Goal: Task Accomplishment & Management: Use online tool/utility

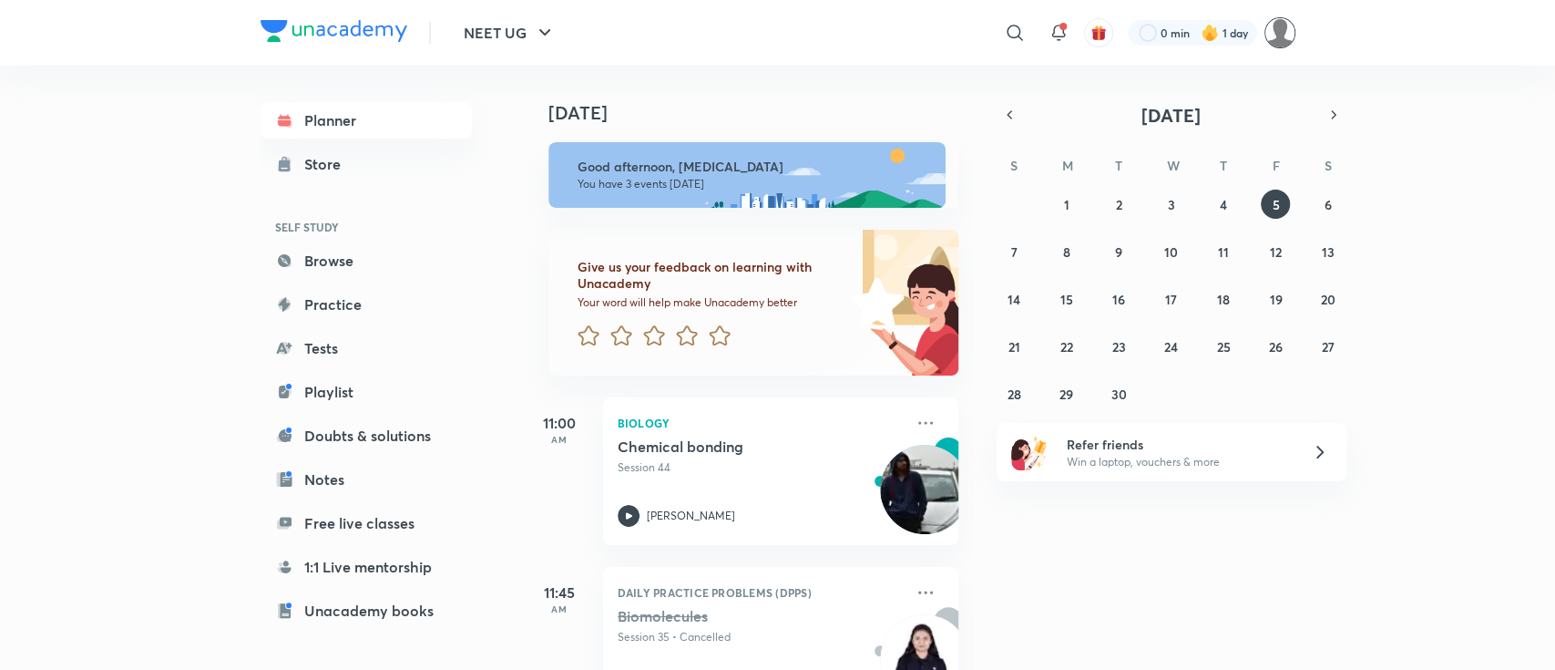
click at [1273, 33] on img at bounding box center [1279, 32] width 31 height 31
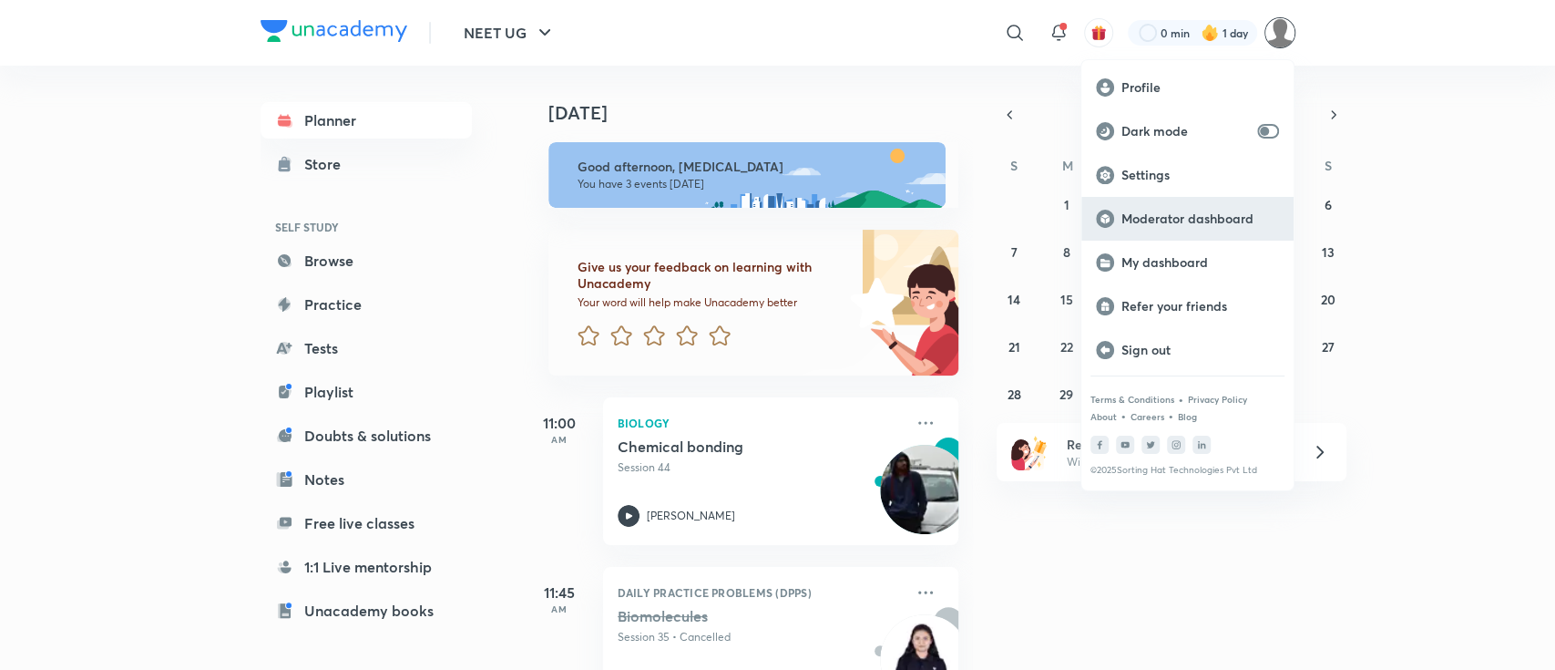
click at [1221, 215] on p "Moderator dashboard" at bounding box center [1200, 218] width 158 height 16
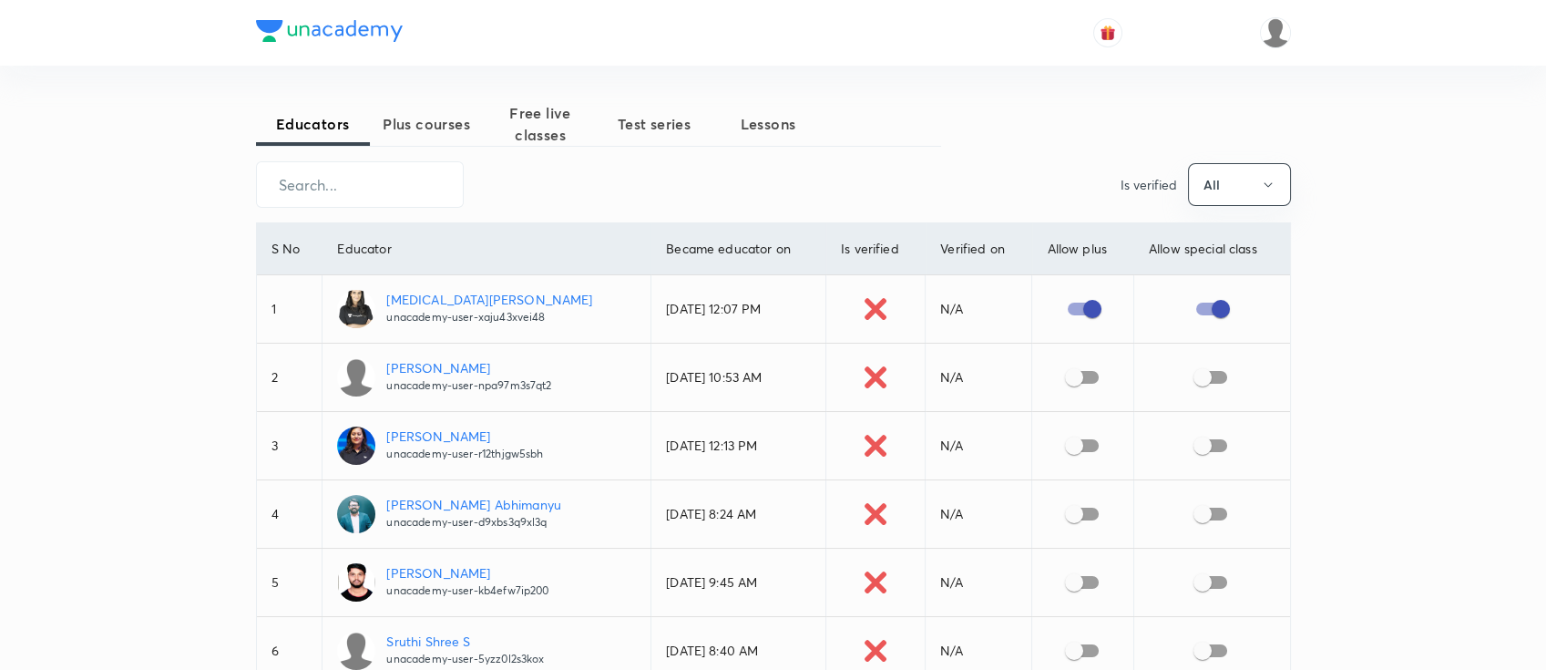
drag, startPoint x: 0, startPoint y: 0, endPoint x: 400, endPoint y: 125, distance: 418.9
click at [400, 123] on span "Plus courses" at bounding box center [427, 124] width 114 height 22
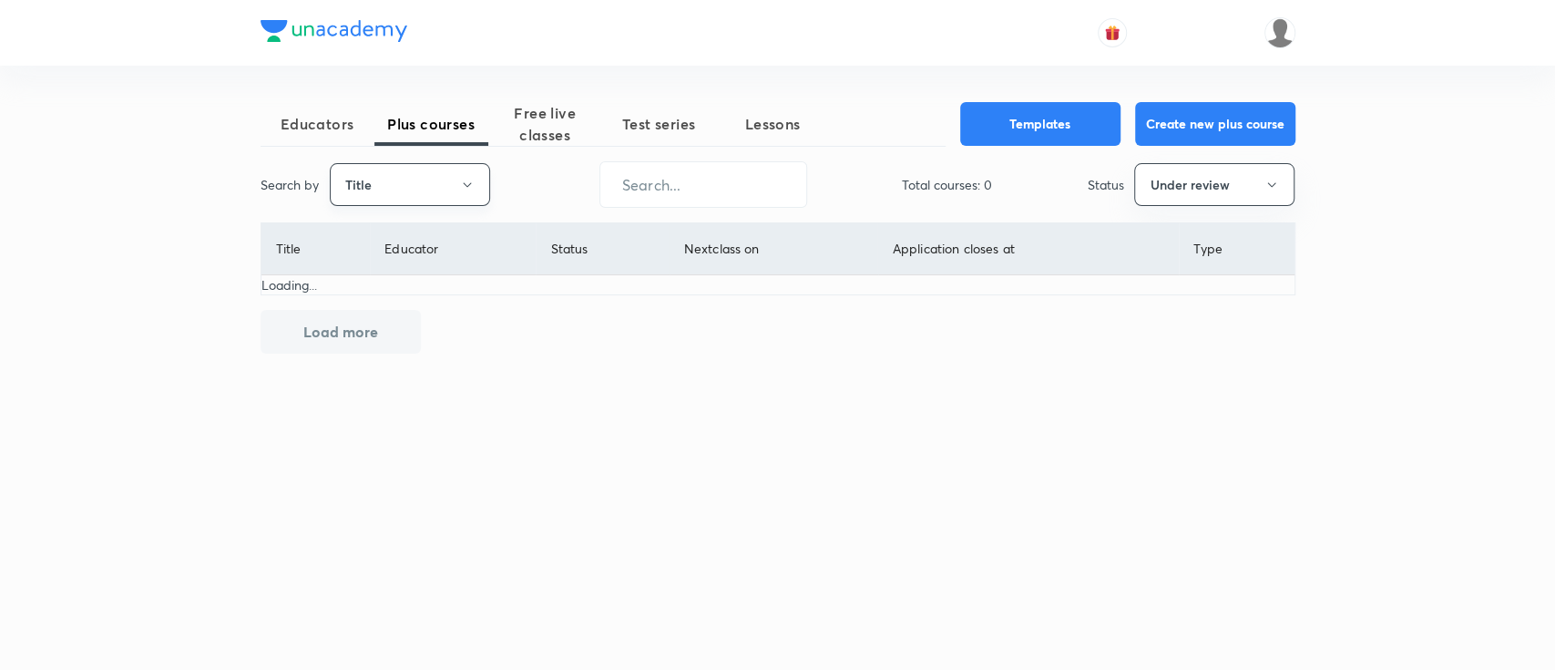
click at [418, 186] on button "Title" at bounding box center [410, 184] width 160 height 43
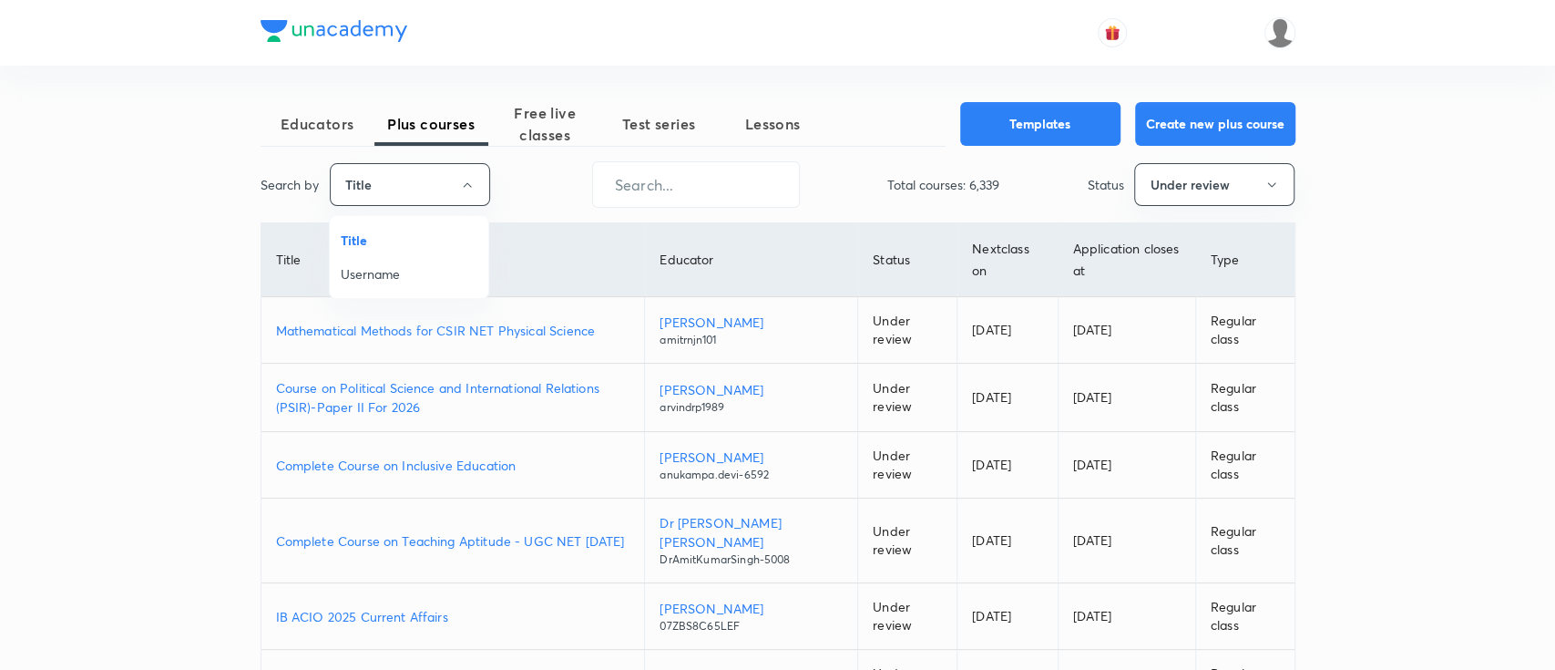
click at [389, 273] on span "Username" at bounding box center [409, 273] width 137 height 19
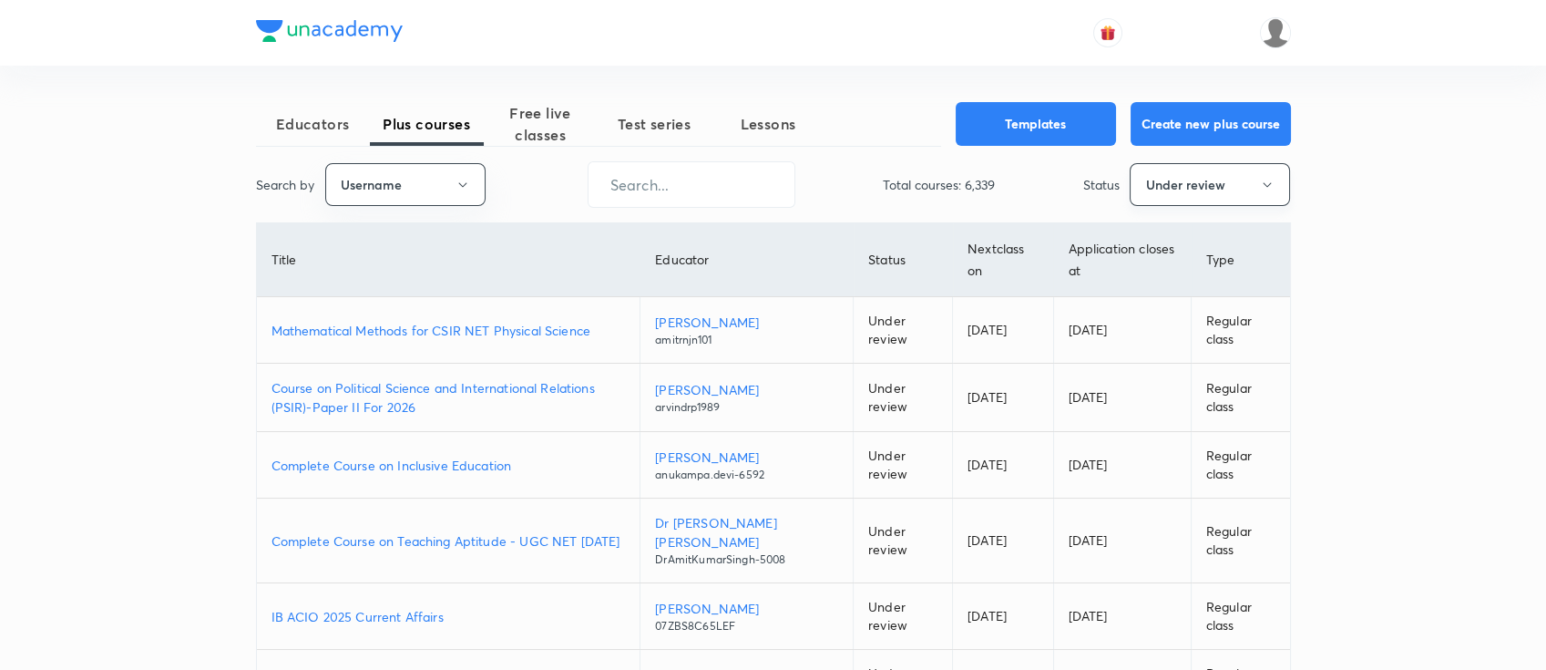
click at [1191, 169] on button "Under review" at bounding box center [1210, 184] width 160 height 43
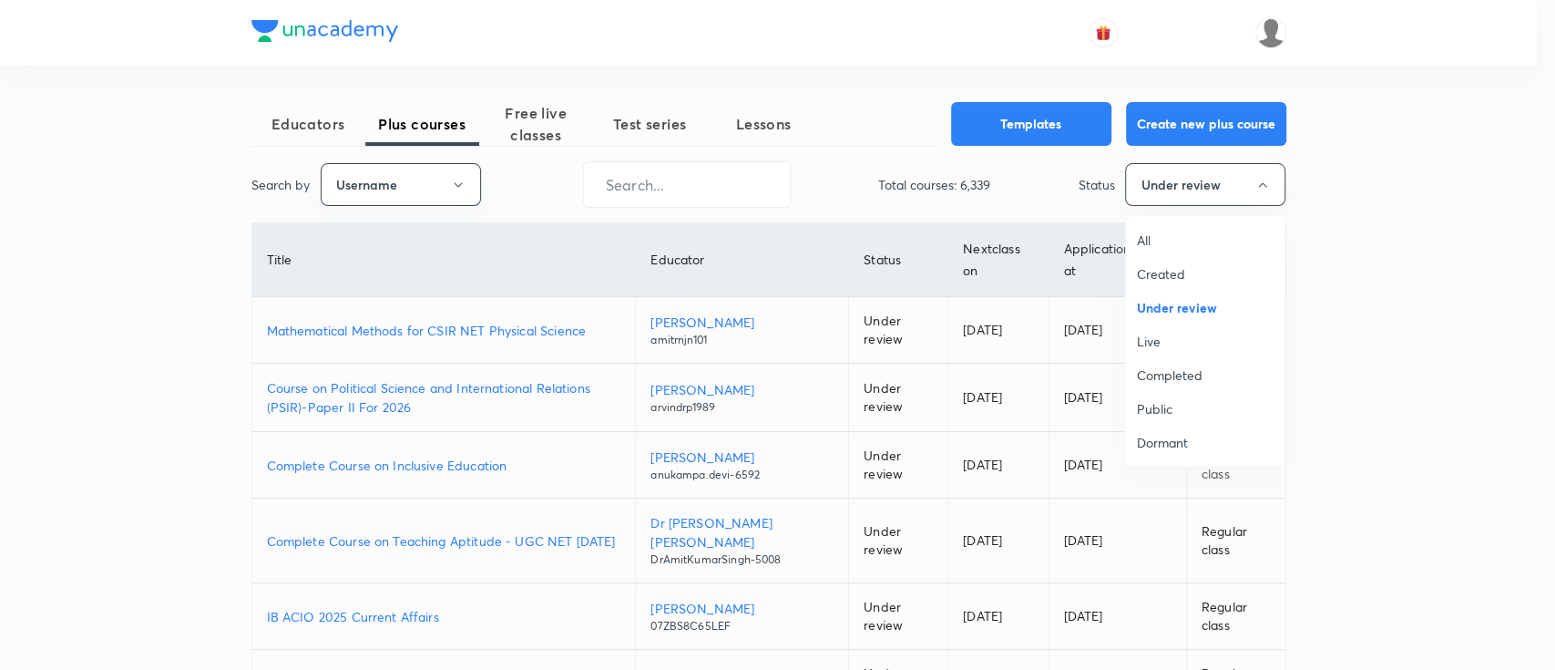
click at [1145, 236] on span "All" at bounding box center [1205, 239] width 137 height 19
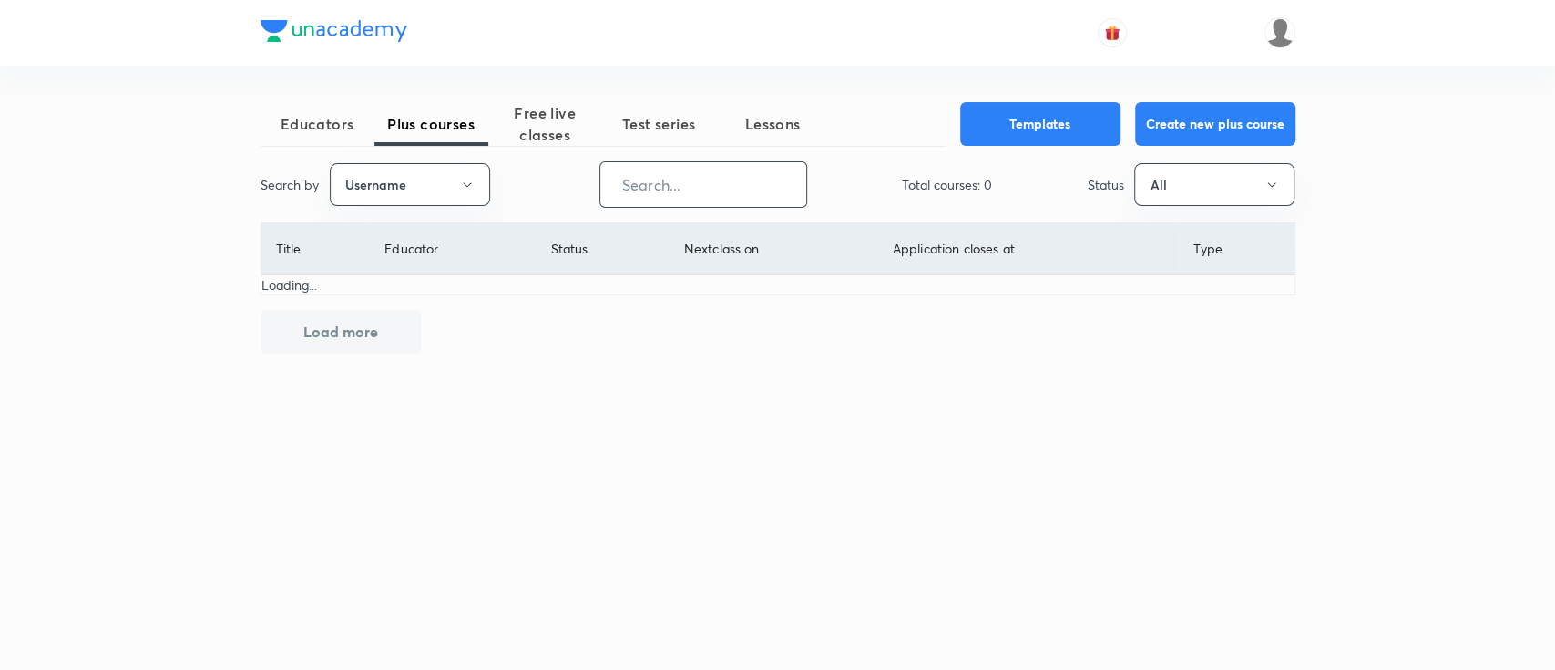
click at [704, 189] on input "text" at bounding box center [703, 184] width 206 height 46
paste input "unacademy-user-UKU6WL367E2B"
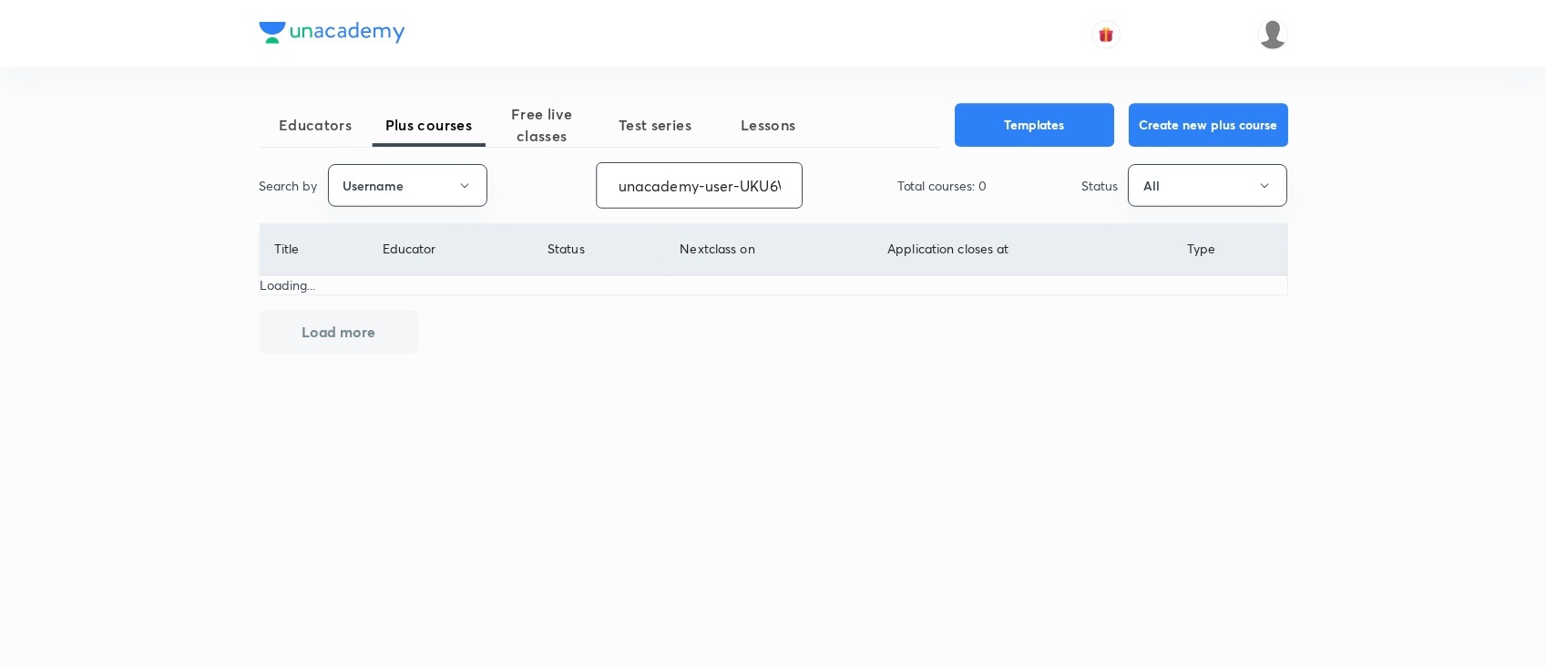
scroll to position [0, 74]
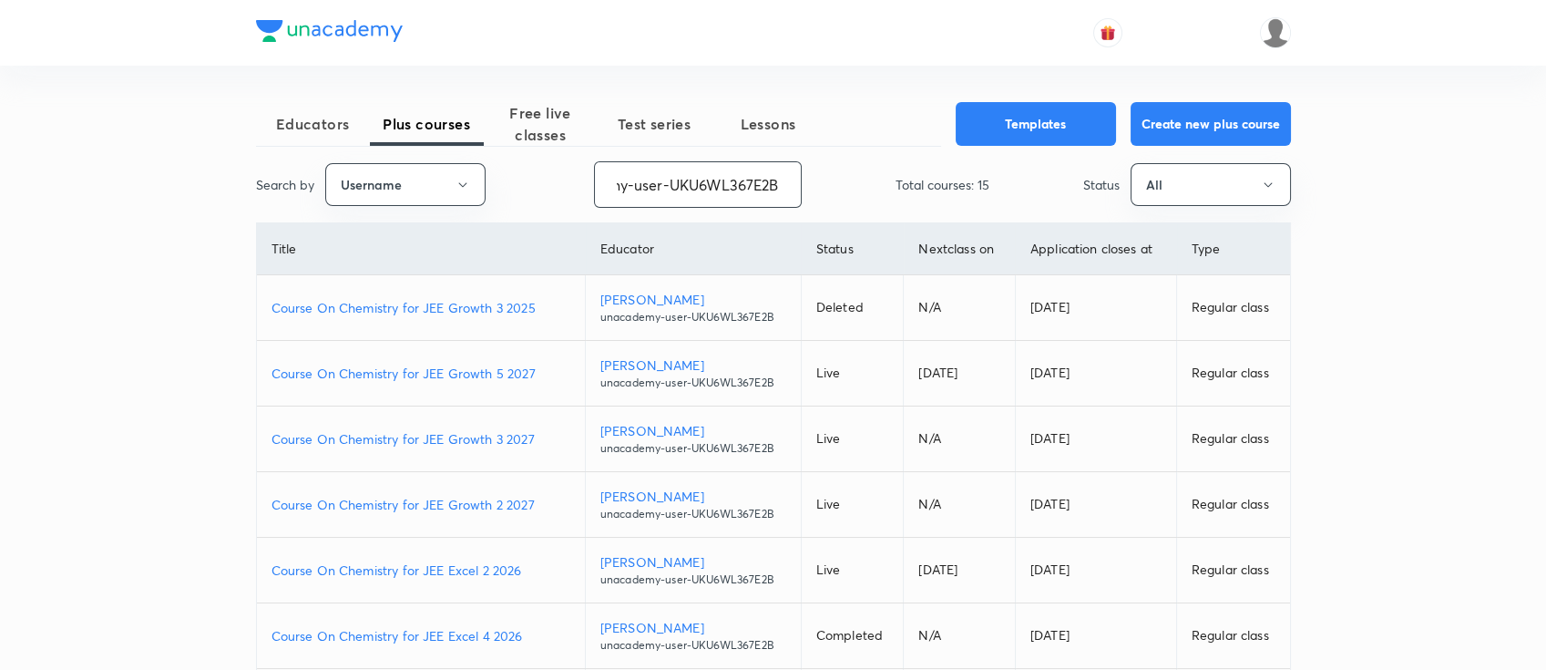
type input "unacademy-user-UKU6WL367E2B"
click at [465, 310] on p "Course On Chemistry for JEE Growth 3 2025" at bounding box center [420, 307] width 299 height 19
click at [472, 437] on p "Course On Chemistry for JEE Growth 3 2027" at bounding box center [420, 438] width 299 height 19
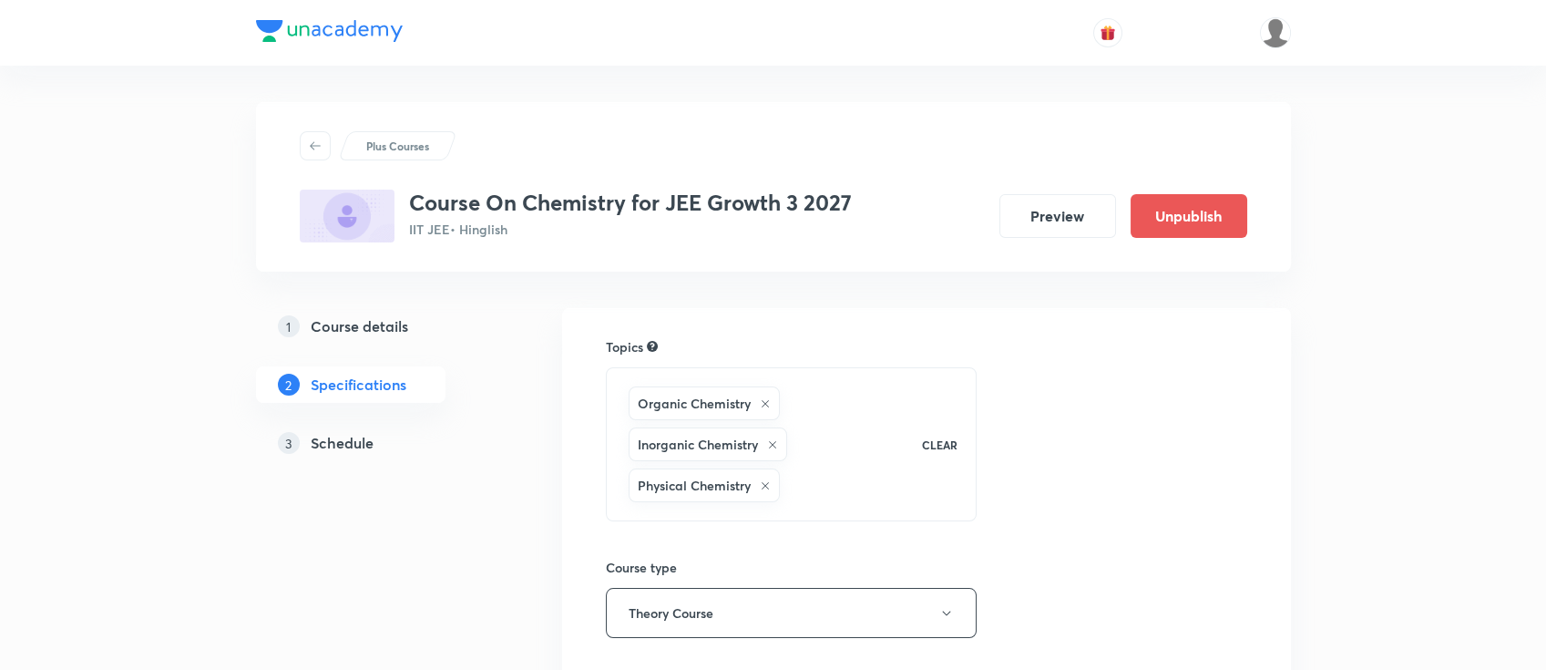
drag, startPoint x: 0, startPoint y: 0, endPoint x: 364, endPoint y: 441, distance: 571.9
click at [364, 441] on h5 "Schedule" at bounding box center [342, 443] width 63 height 22
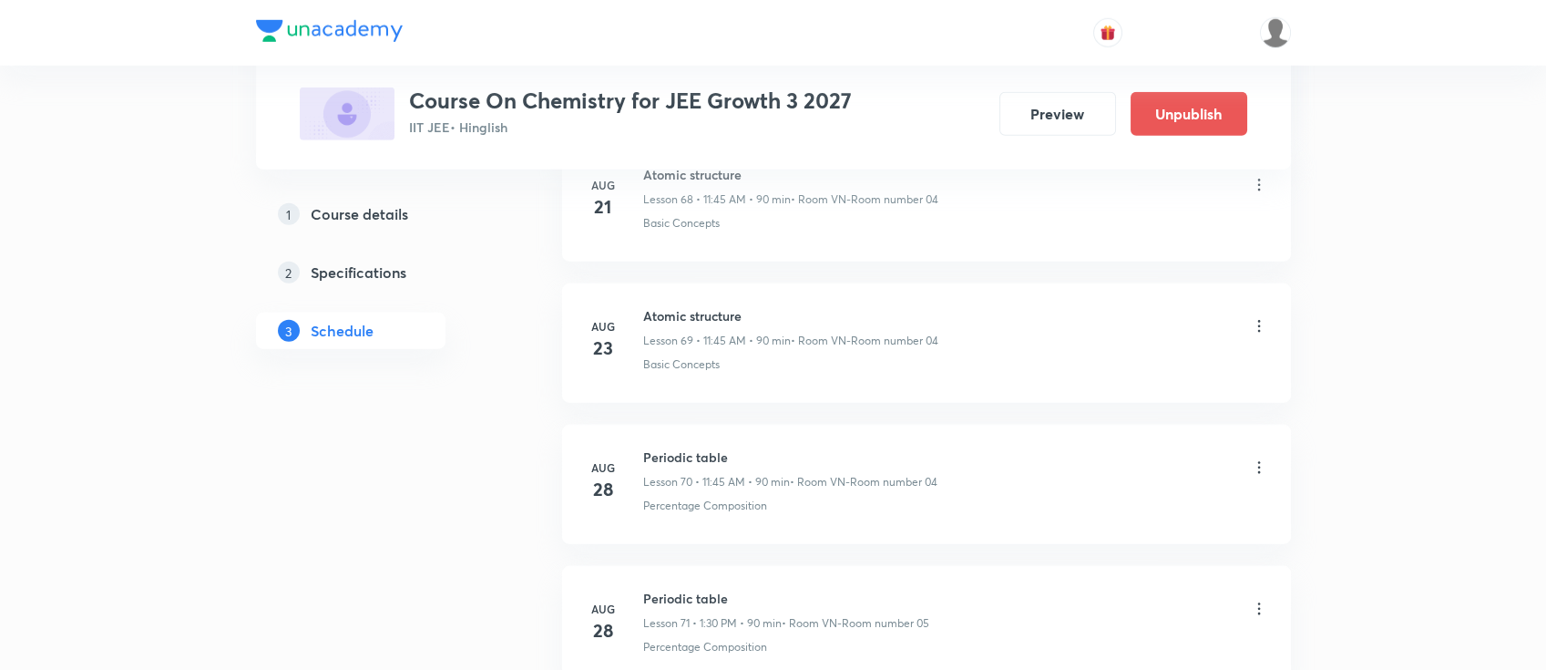
scroll to position [11645, 0]
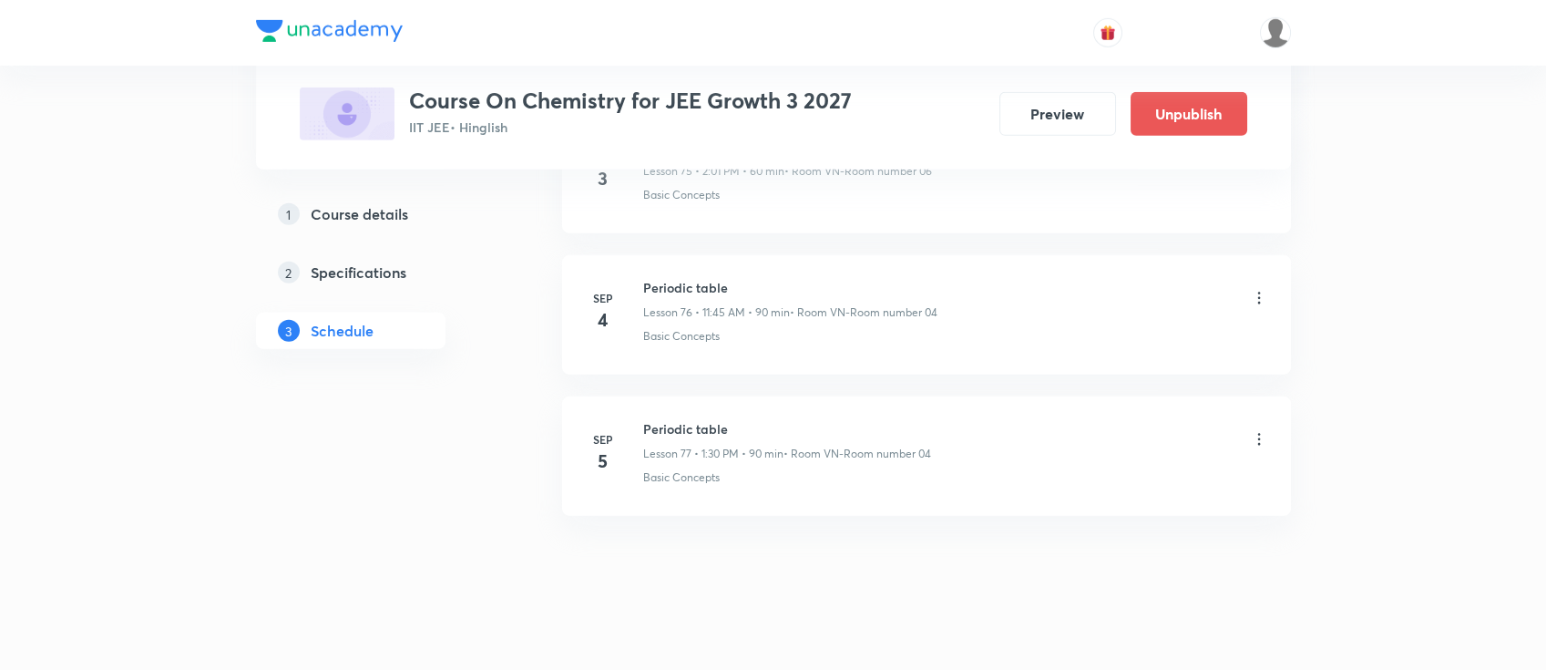
drag, startPoint x: 678, startPoint y: 287, endPoint x: 779, endPoint y: 645, distance: 372.0
click at [680, 419] on h6 "Periodic table" at bounding box center [787, 428] width 288 height 19
click at [679, 419] on h6 "Periodic table" at bounding box center [787, 428] width 288 height 19
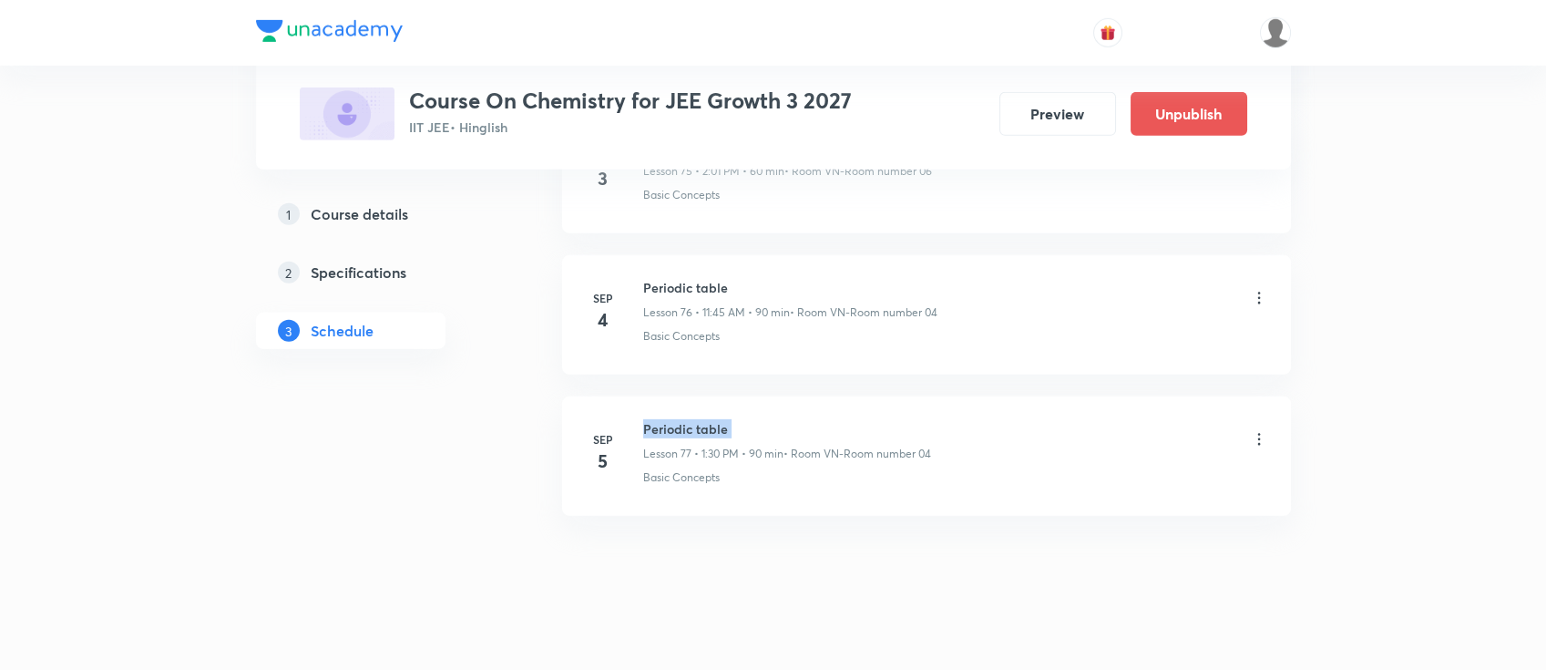
click at [679, 419] on h6 "Periodic table" at bounding box center [787, 428] width 288 height 19
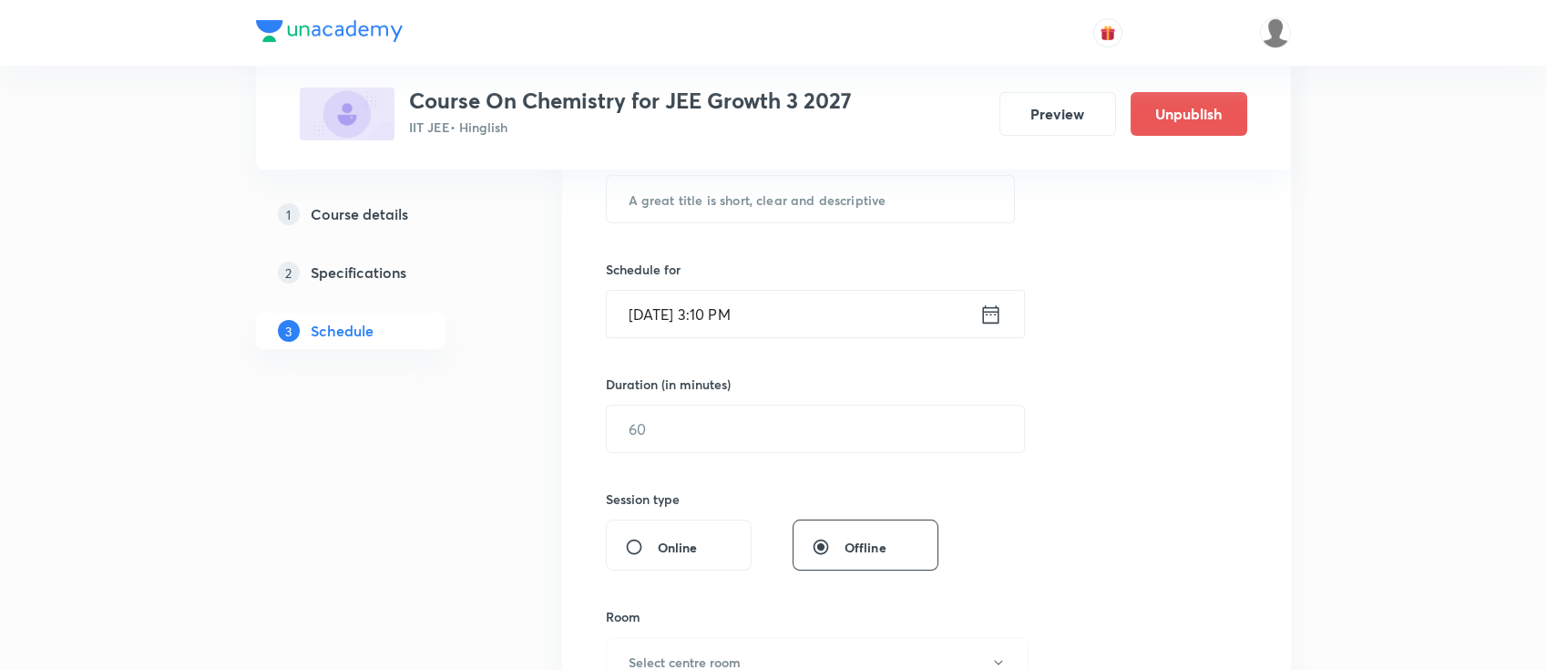
scroll to position [0, 0]
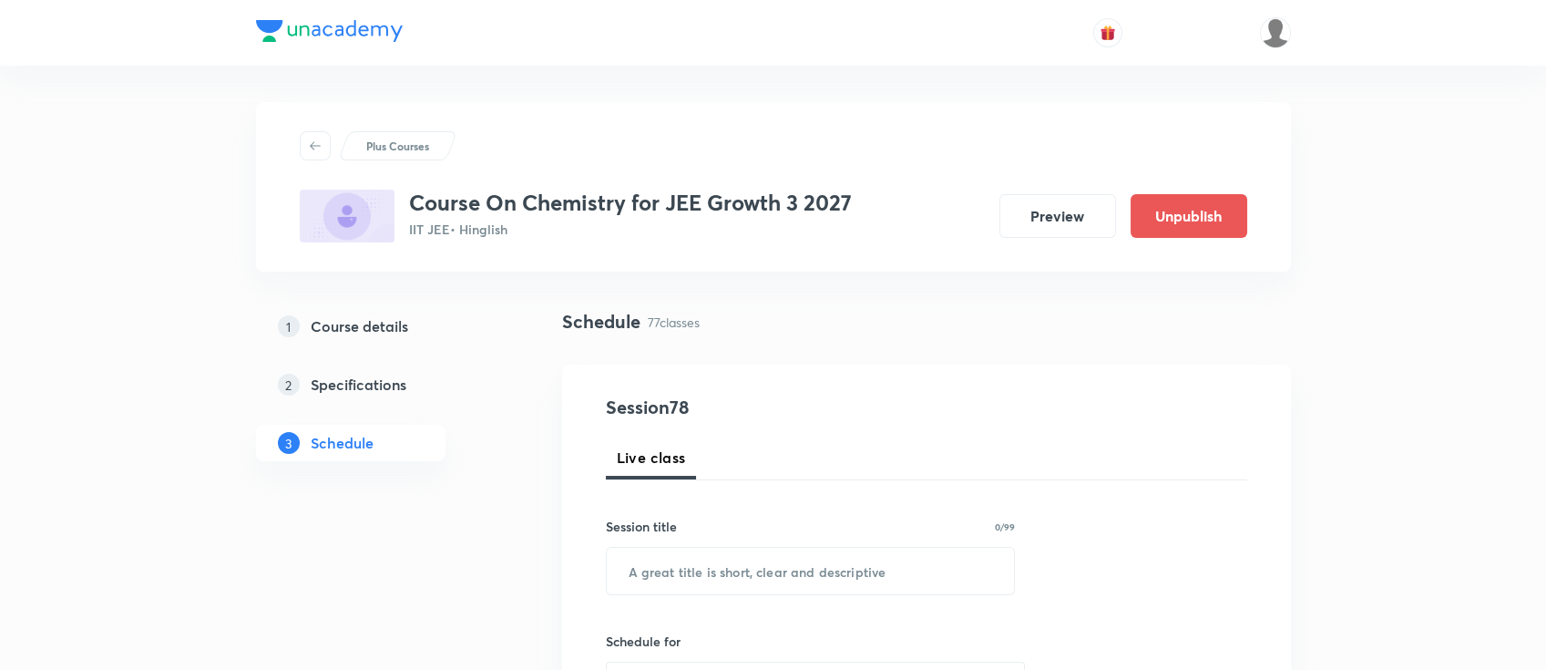
drag, startPoint x: 721, startPoint y: 455, endPoint x: 659, endPoint y: 148, distance: 314.1
click at [774, 574] on input "text" at bounding box center [811, 570] width 408 height 46
paste input "Periodic table"
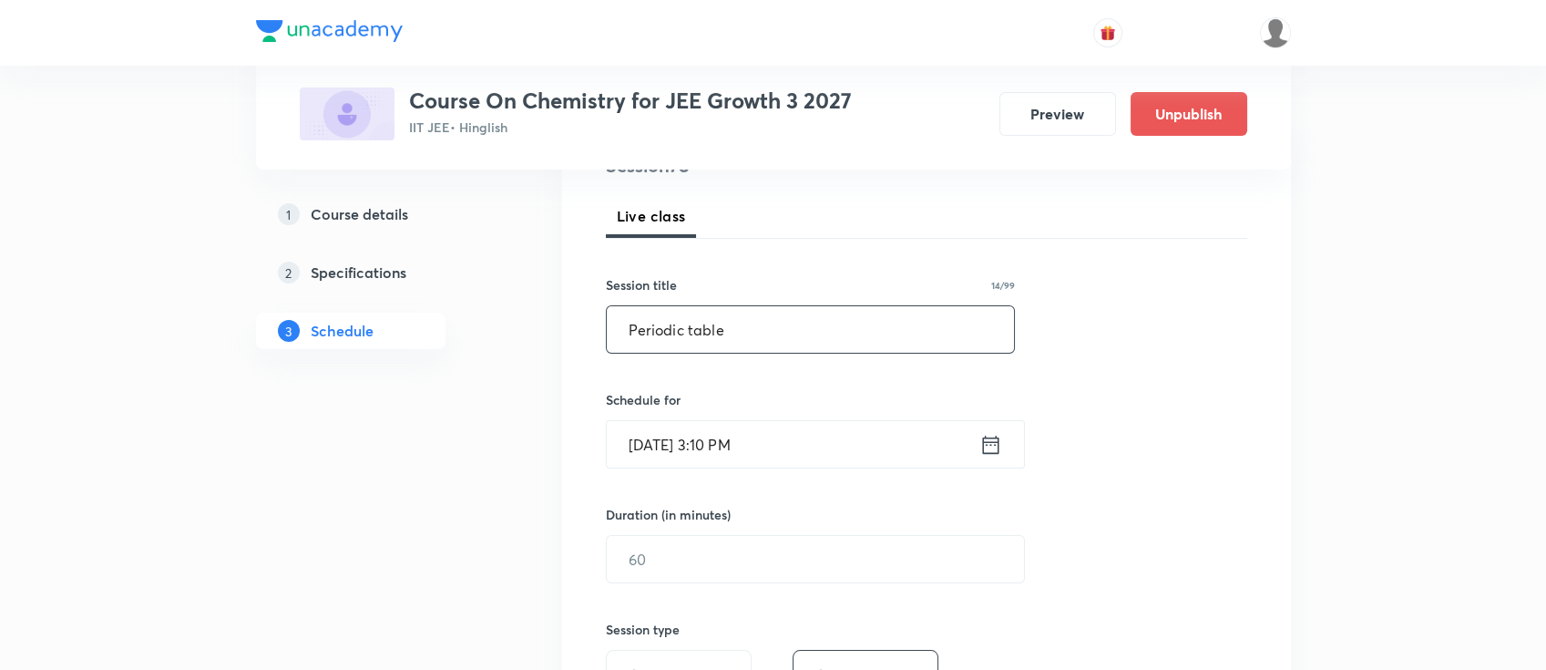
scroll to position [242, 0]
type input "Periodic table"
click at [651, 543] on input "text" at bounding box center [815, 558] width 417 height 46
type input "60"
click at [721, 437] on input "Sep 5, 2025, 3:10 PM" at bounding box center [793, 443] width 373 height 46
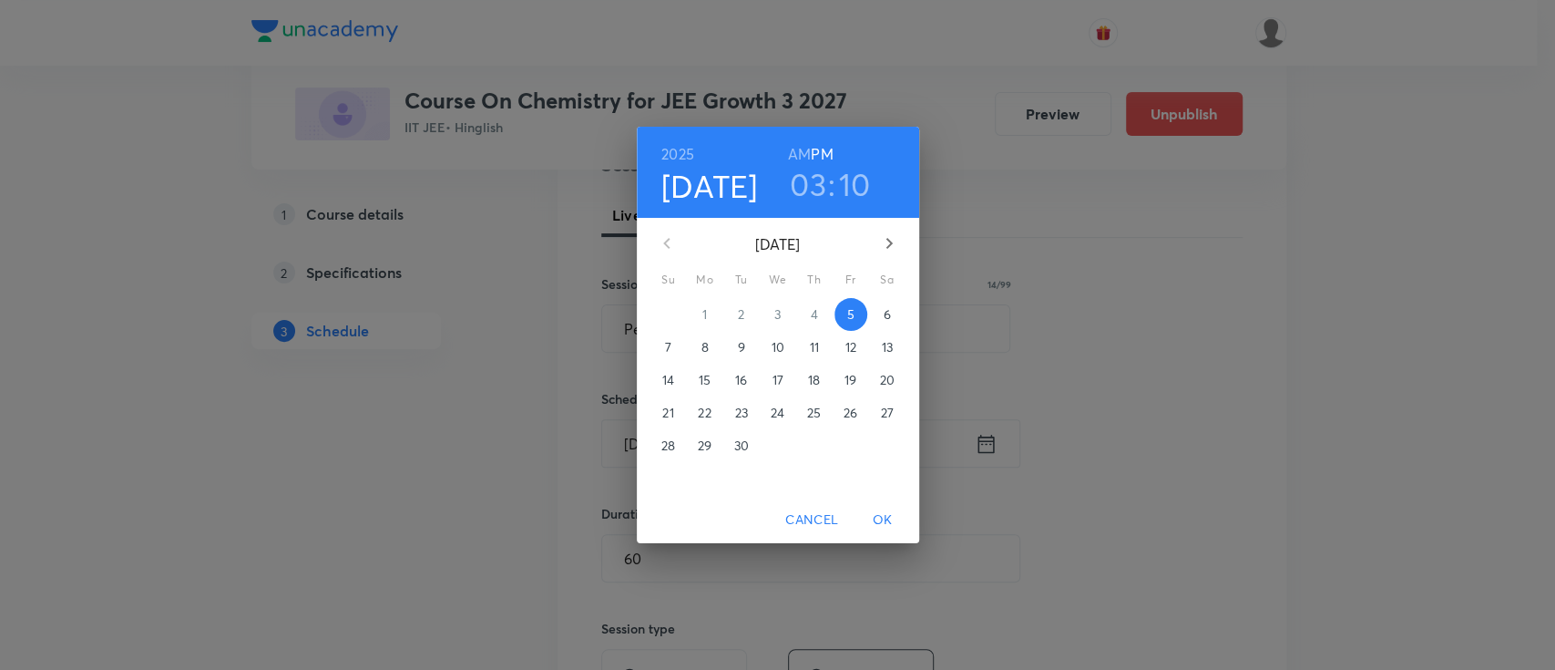
click at [850, 170] on h3 "10" at bounding box center [855, 184] width 32 height 38
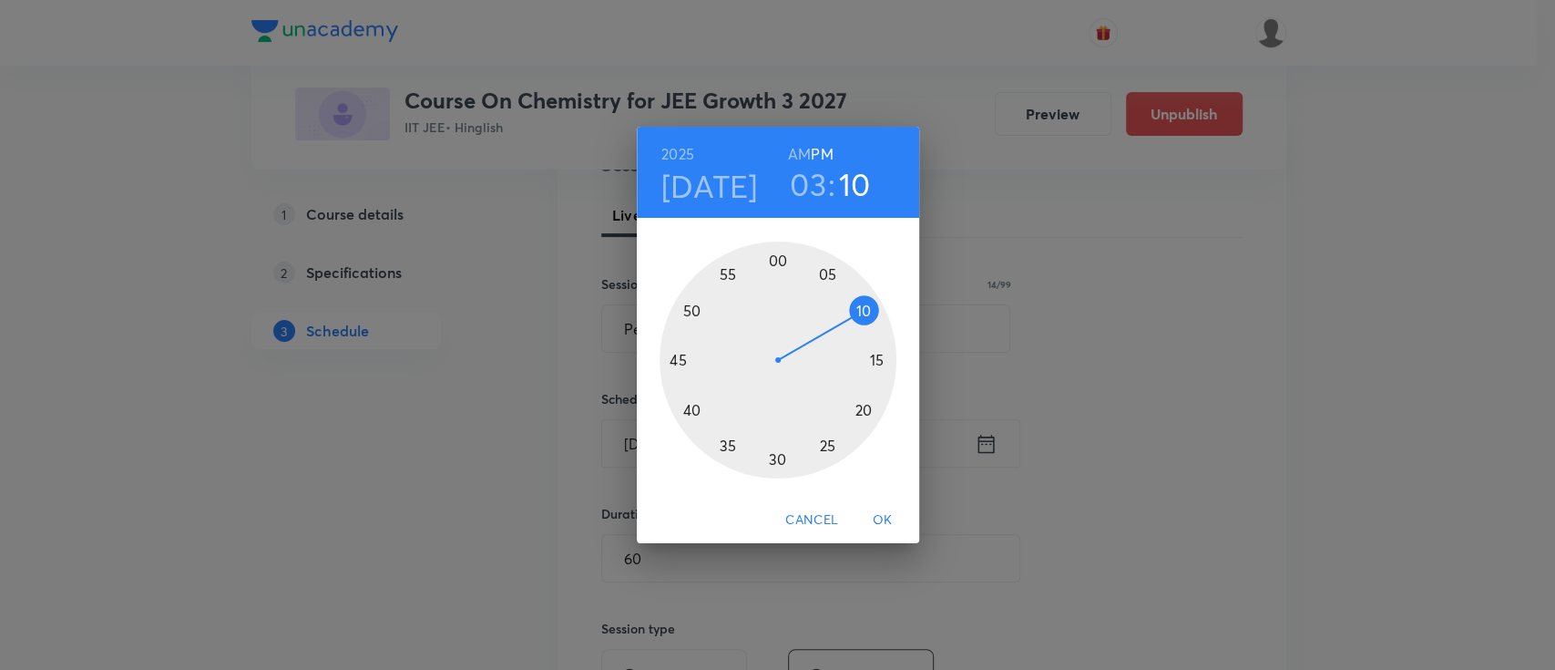
click at [877, 359] on div at bounding box center [777, 359] width 237 height 237
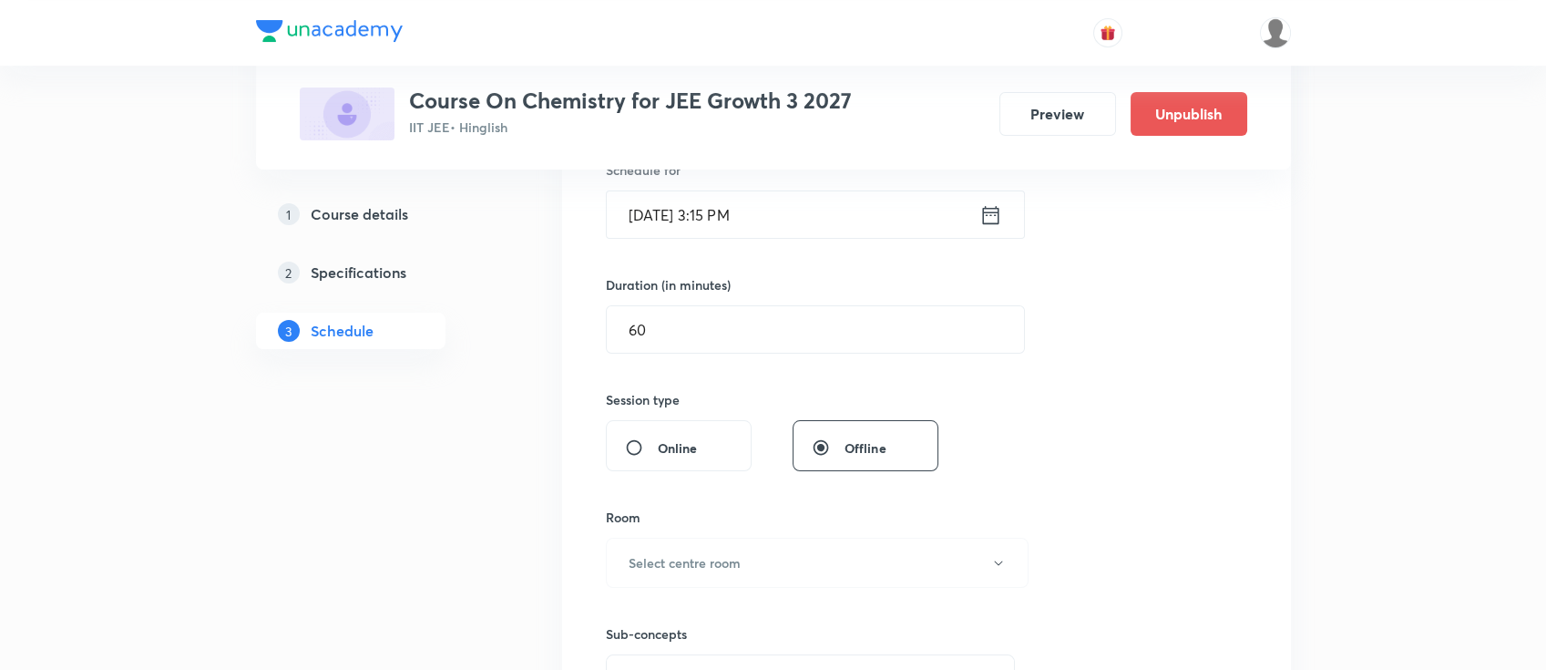
scroll to position [486, 0]
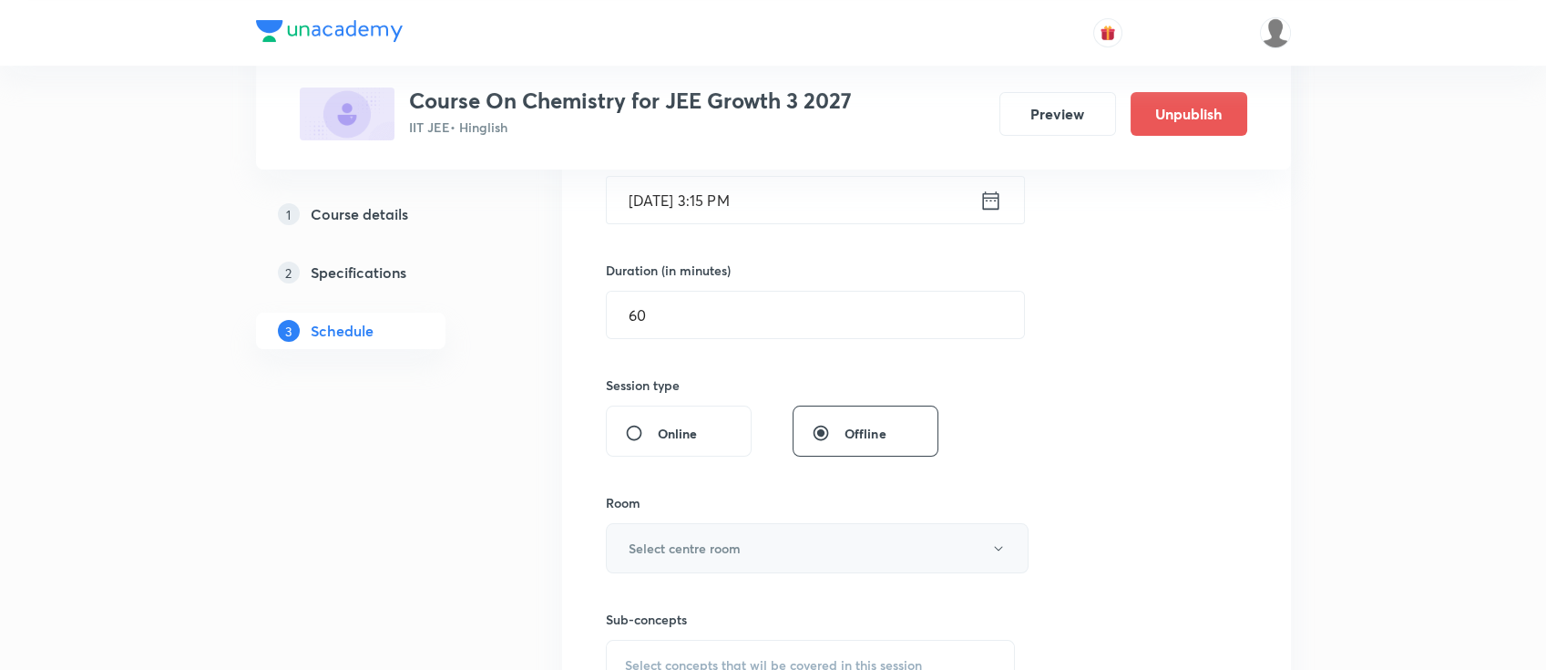
click at [685, 545] on h6 "Select centre room" at bounding box center [685, 547] width 112 height 19
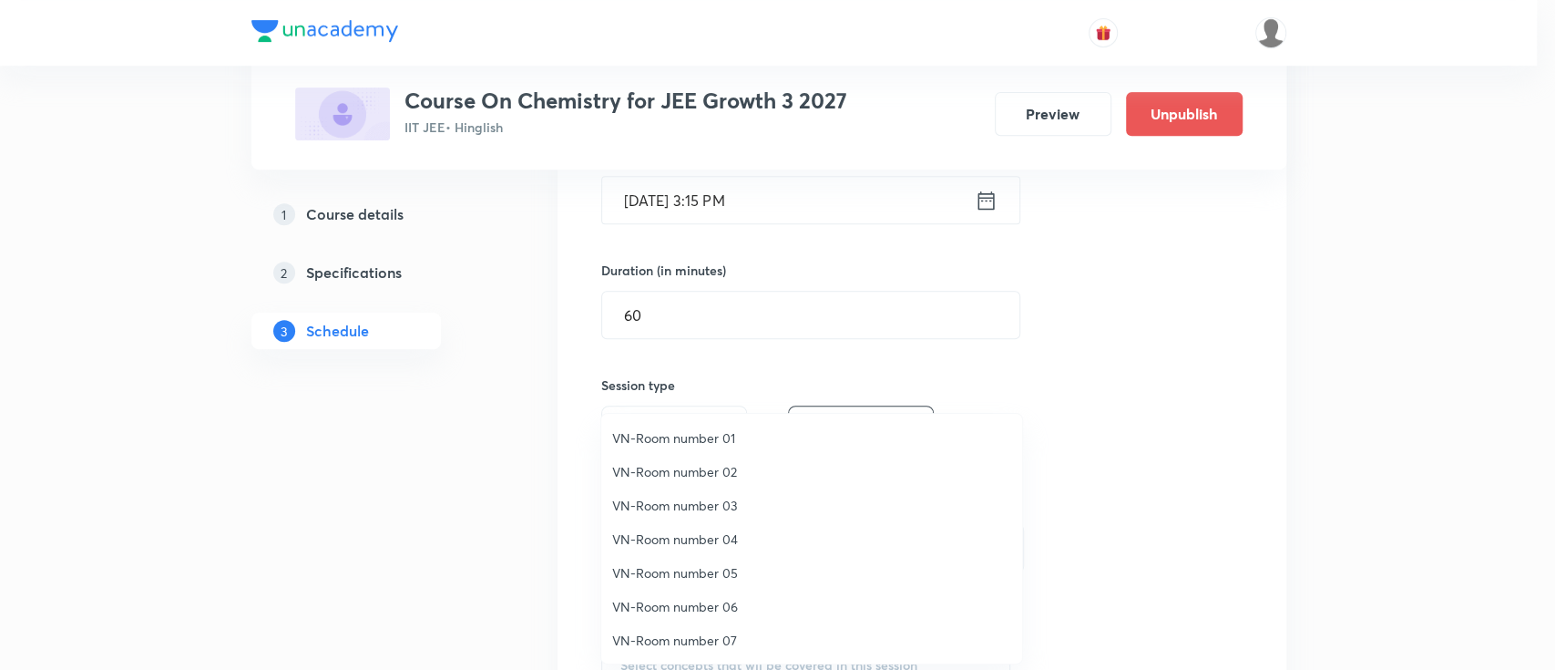
click at [720, 601] on span "VN-Room number 06" at bounding box center [811, 606] width 399 height 19
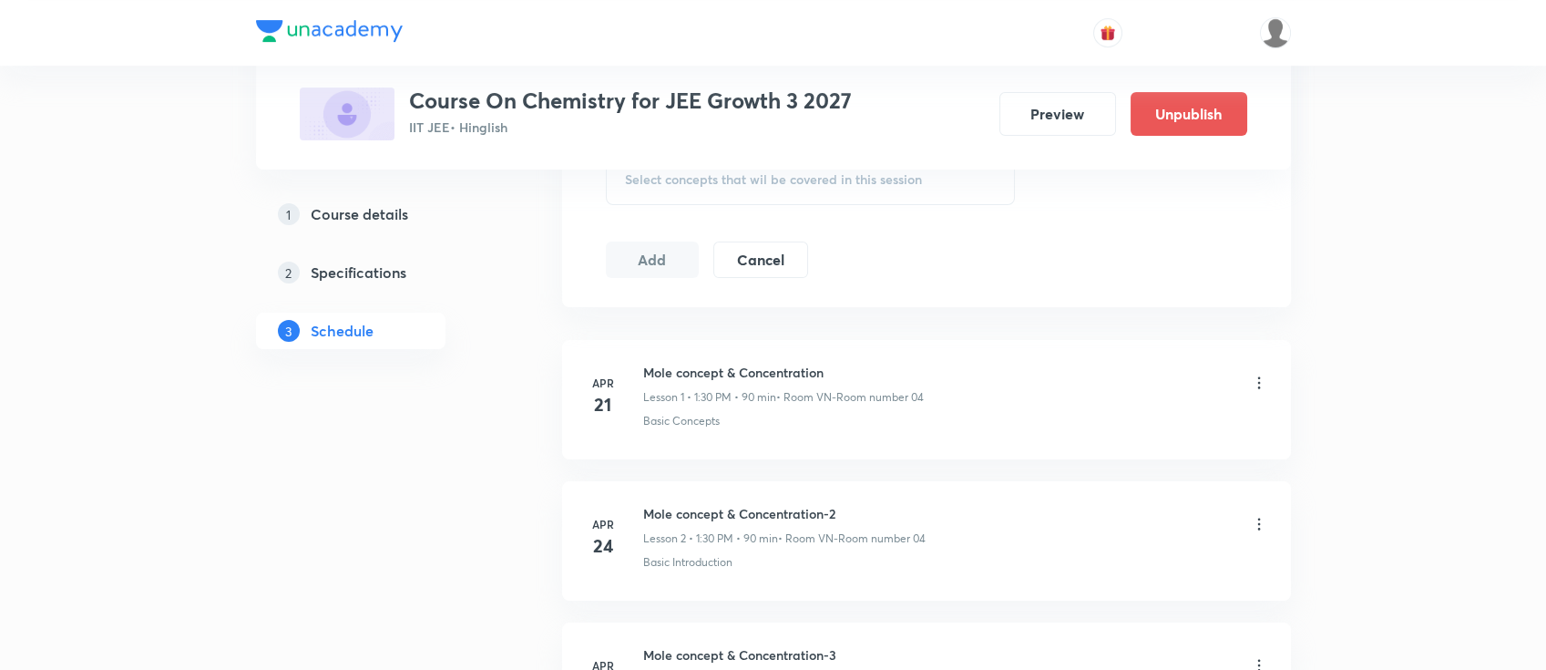
scroll to position [850, 0]
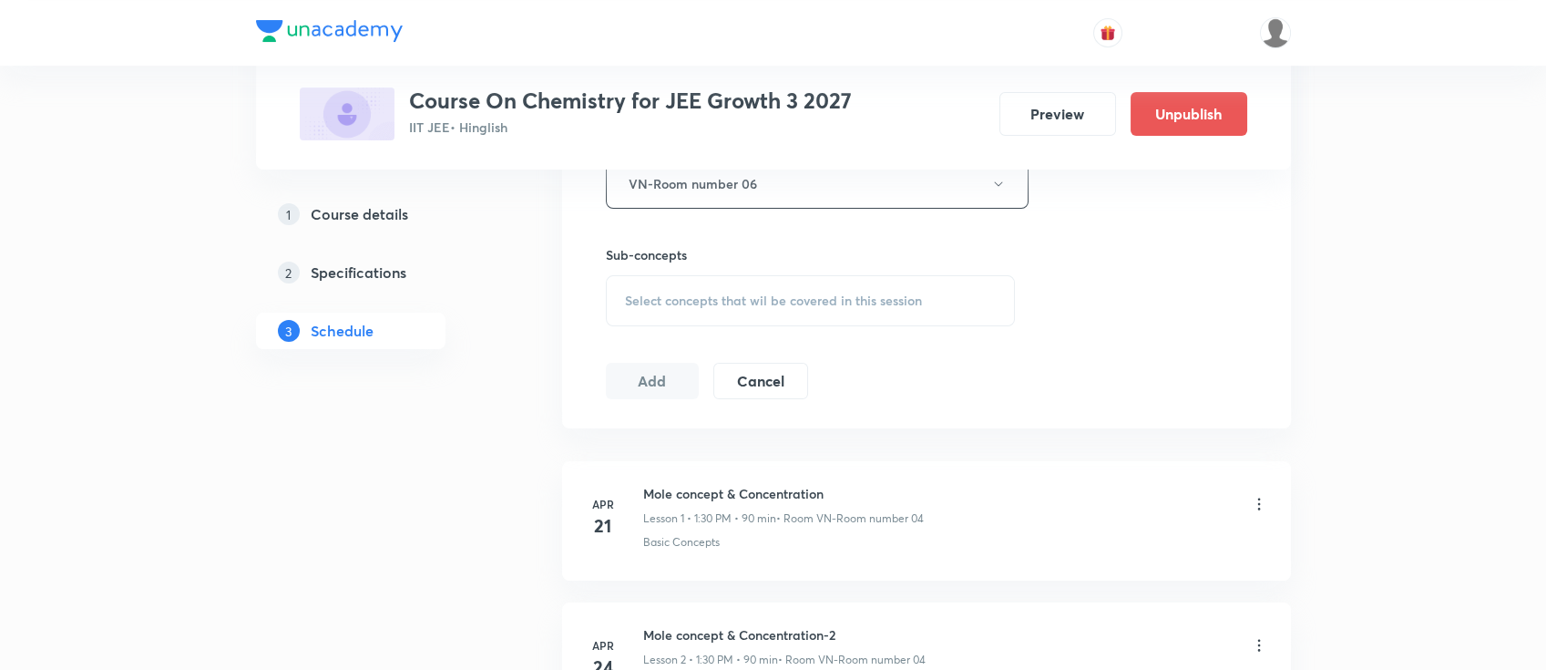
click at [765, 302] on span "Select concepts that wil be covered in this session" at bounding box center [773, 300] width 297 height 15
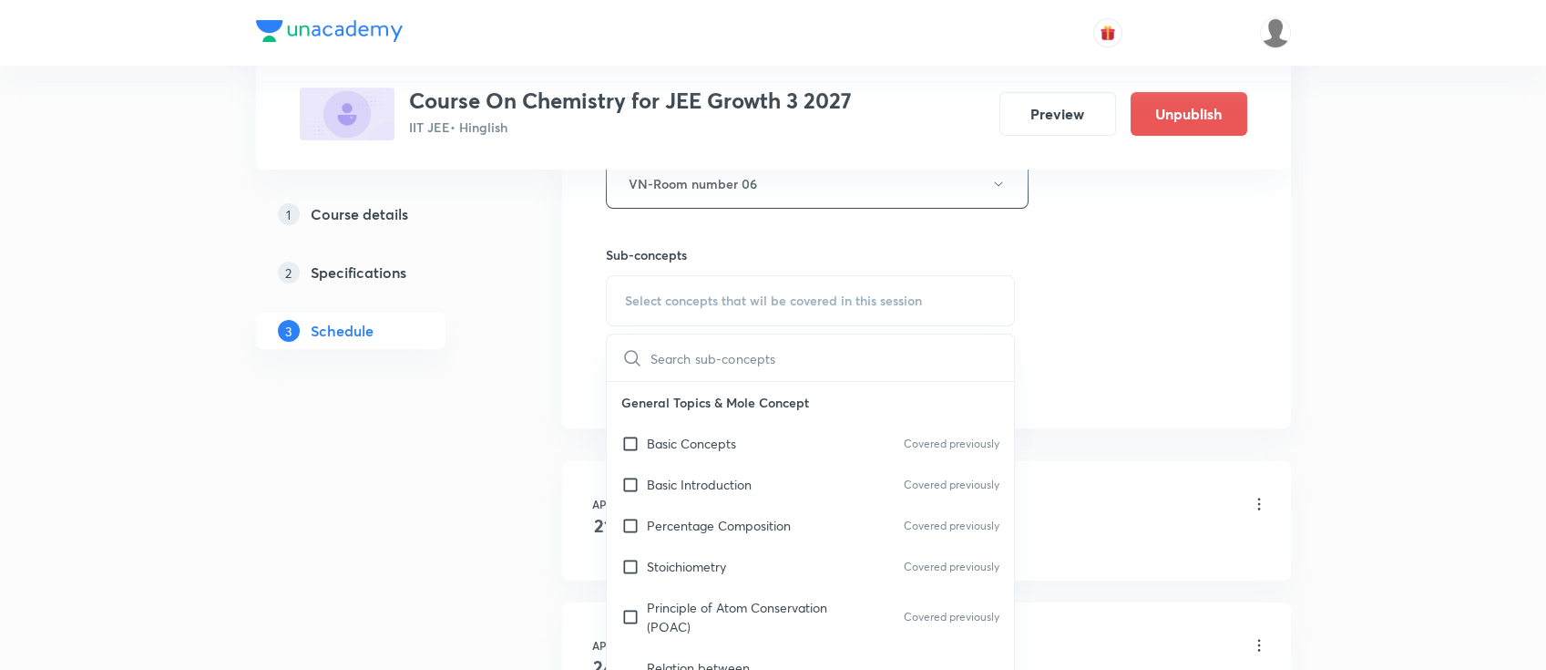
click at [703, 488] on p "Basic Introduction" at bounding box center [699, 484] width 105 height 19
checkbox input "true"
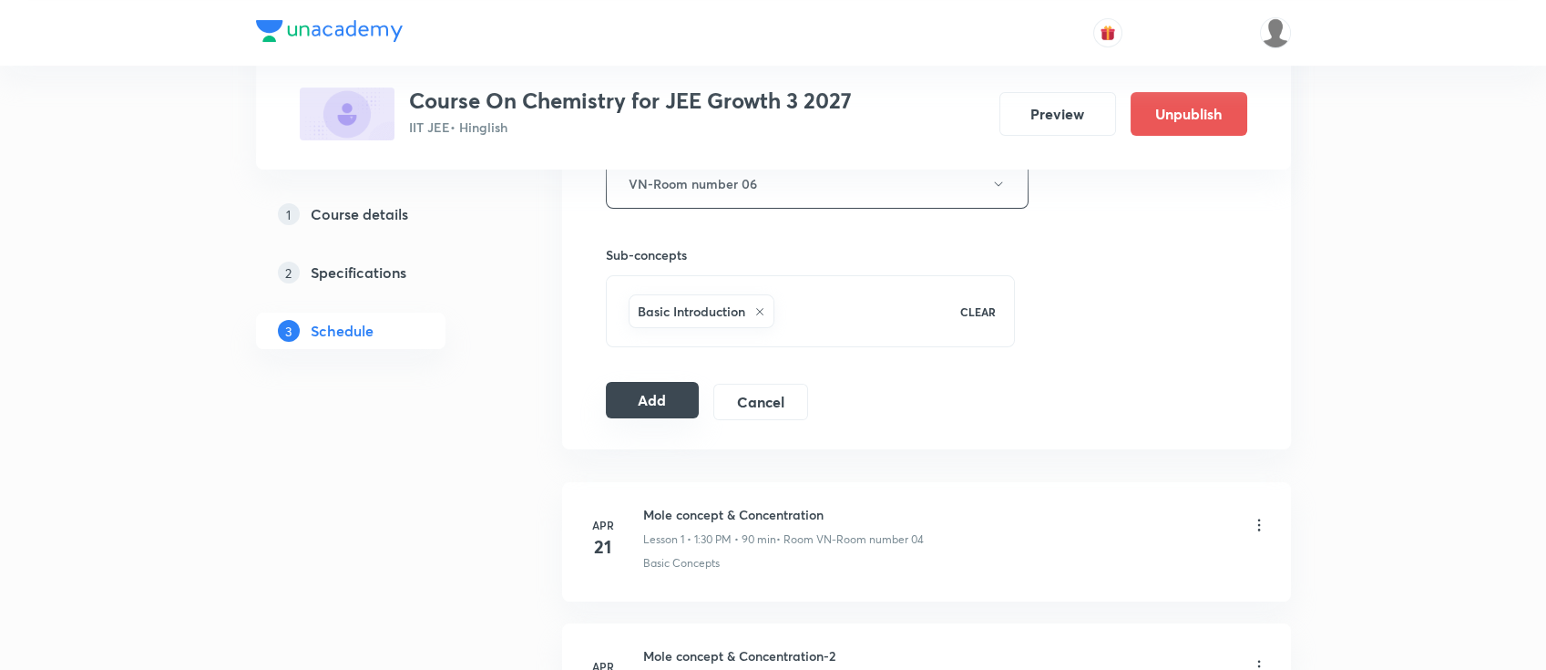
click at [650, 395] on button "Add" at bounding box center [653, 400] width 94 height 36
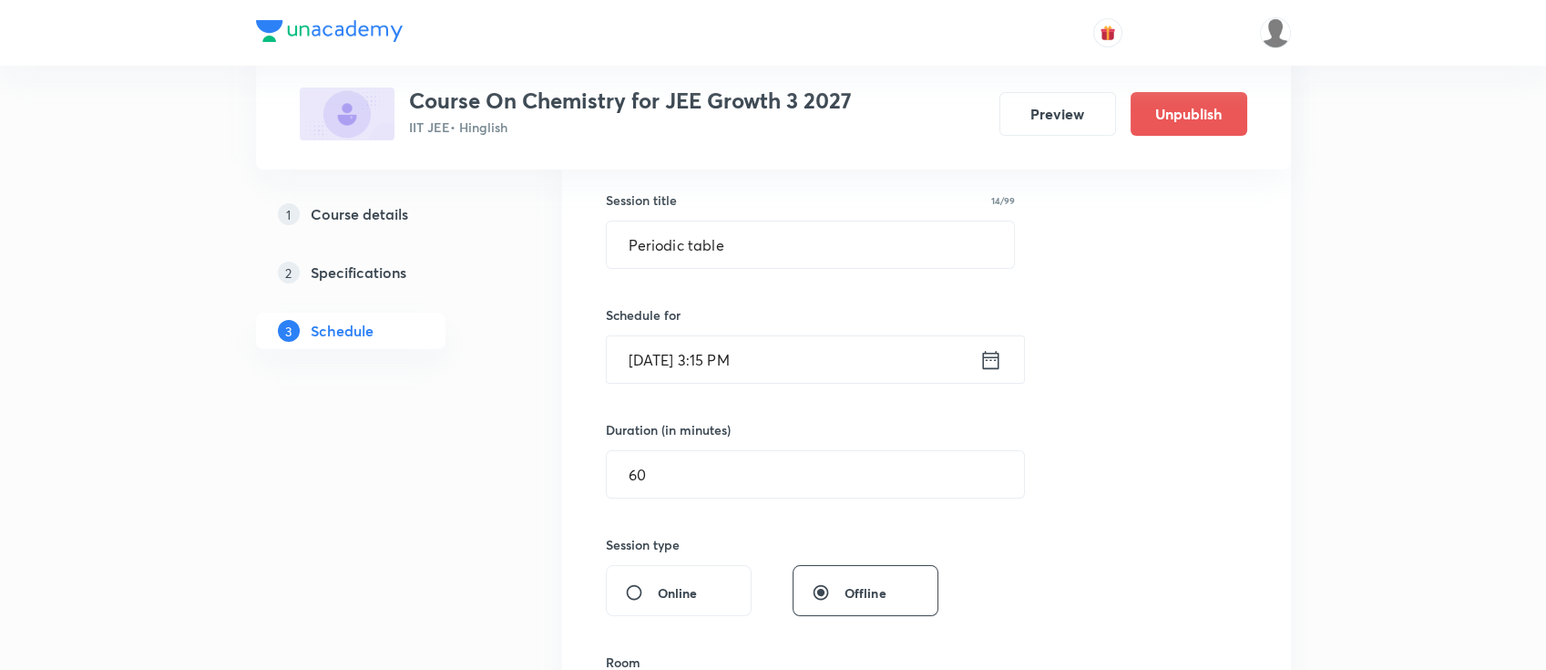
scroll to position [364, 0]
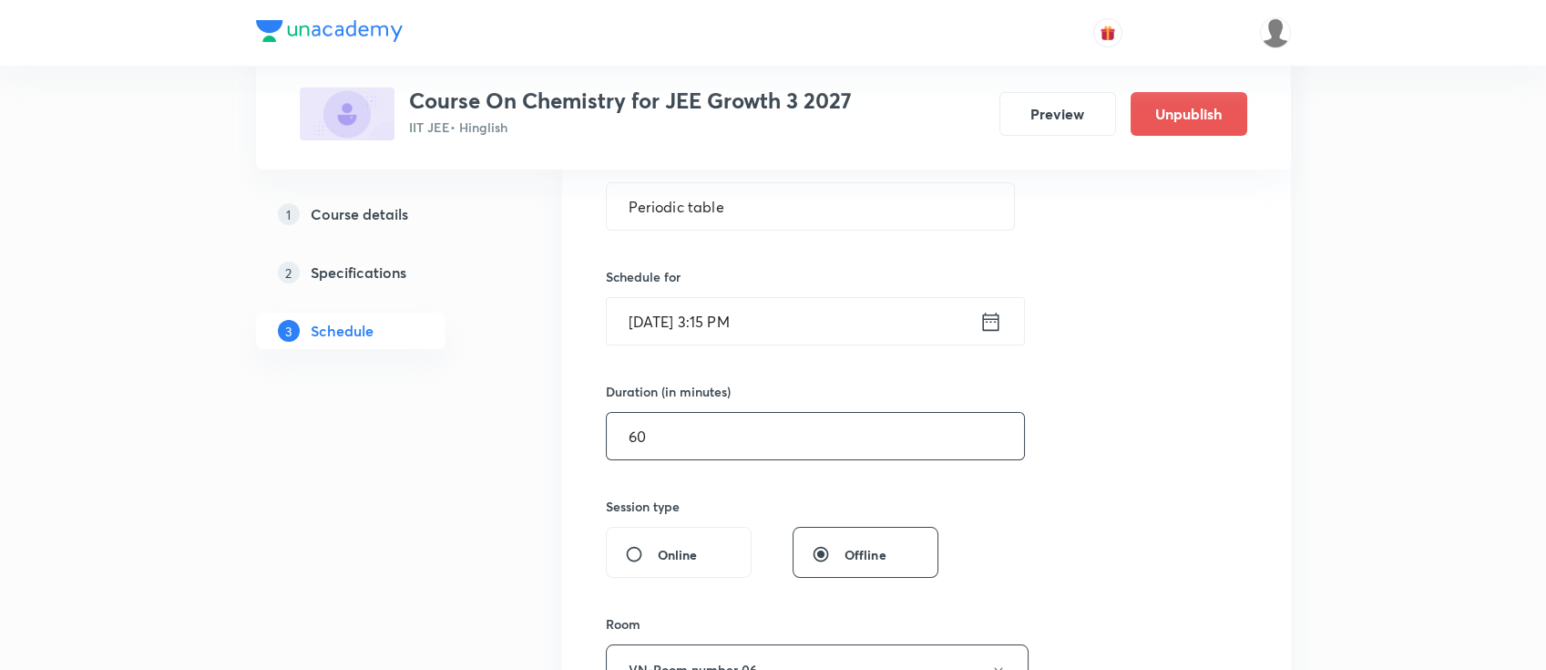
click at [662, 436] on input "60" at bounding box center [815, 436] width 417 height 46
type input "6"
type input "0"
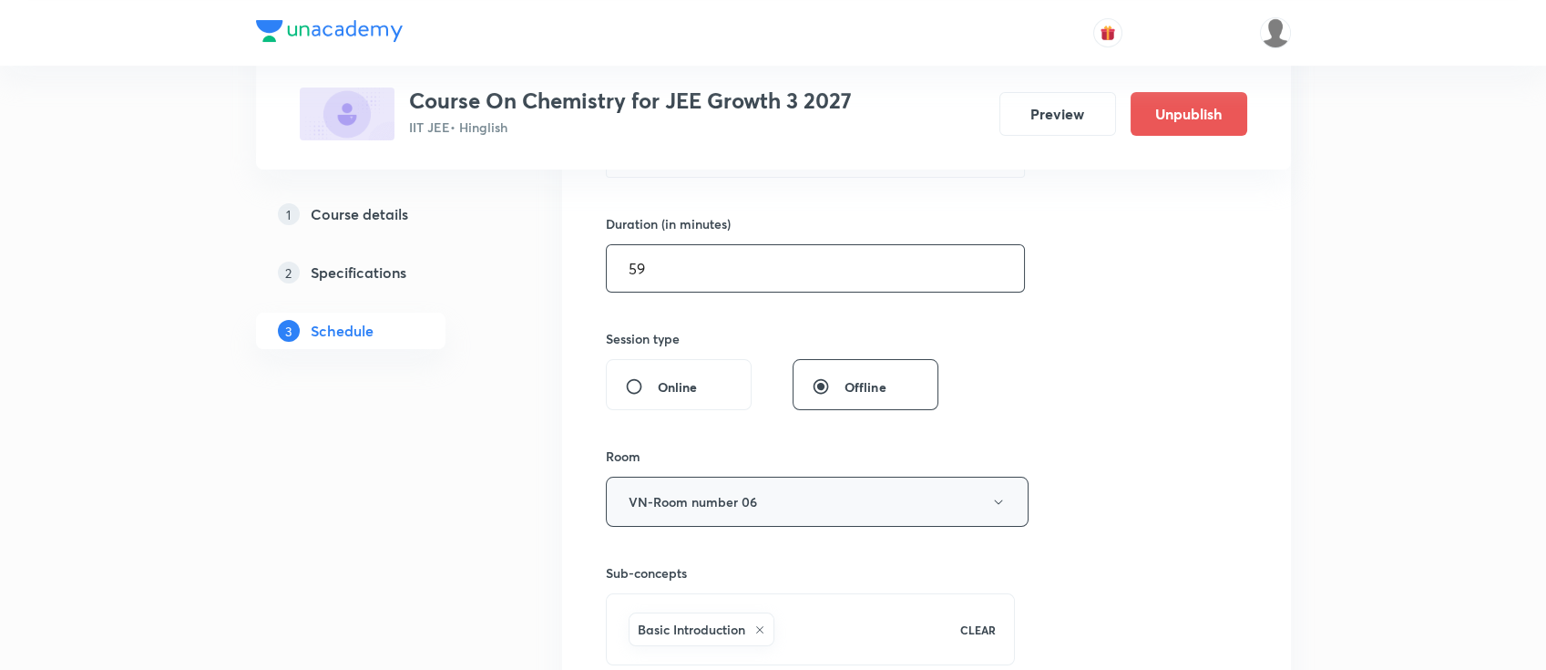
scroll to position [607, 0]
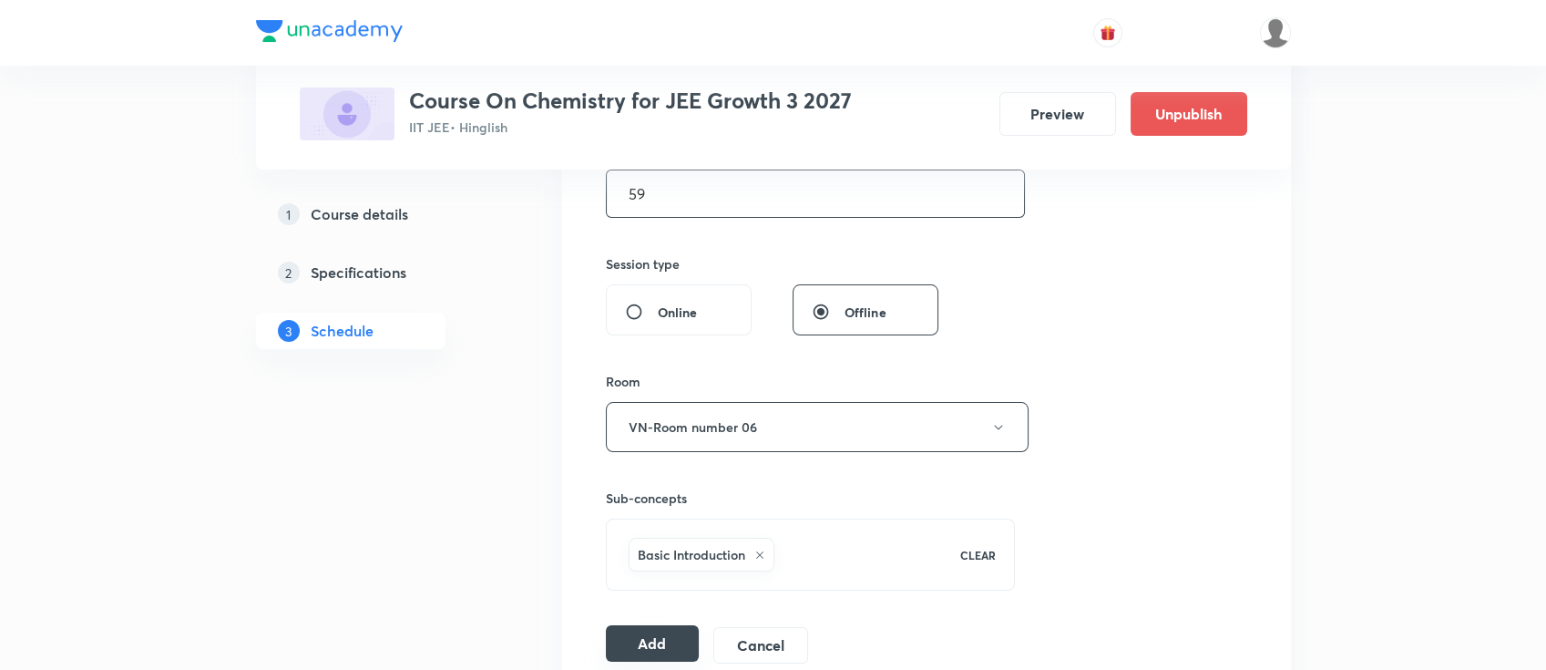
type input "59"
click at [632, 638] on button "Add" at bounding box center [653, 643] width 94 height 36
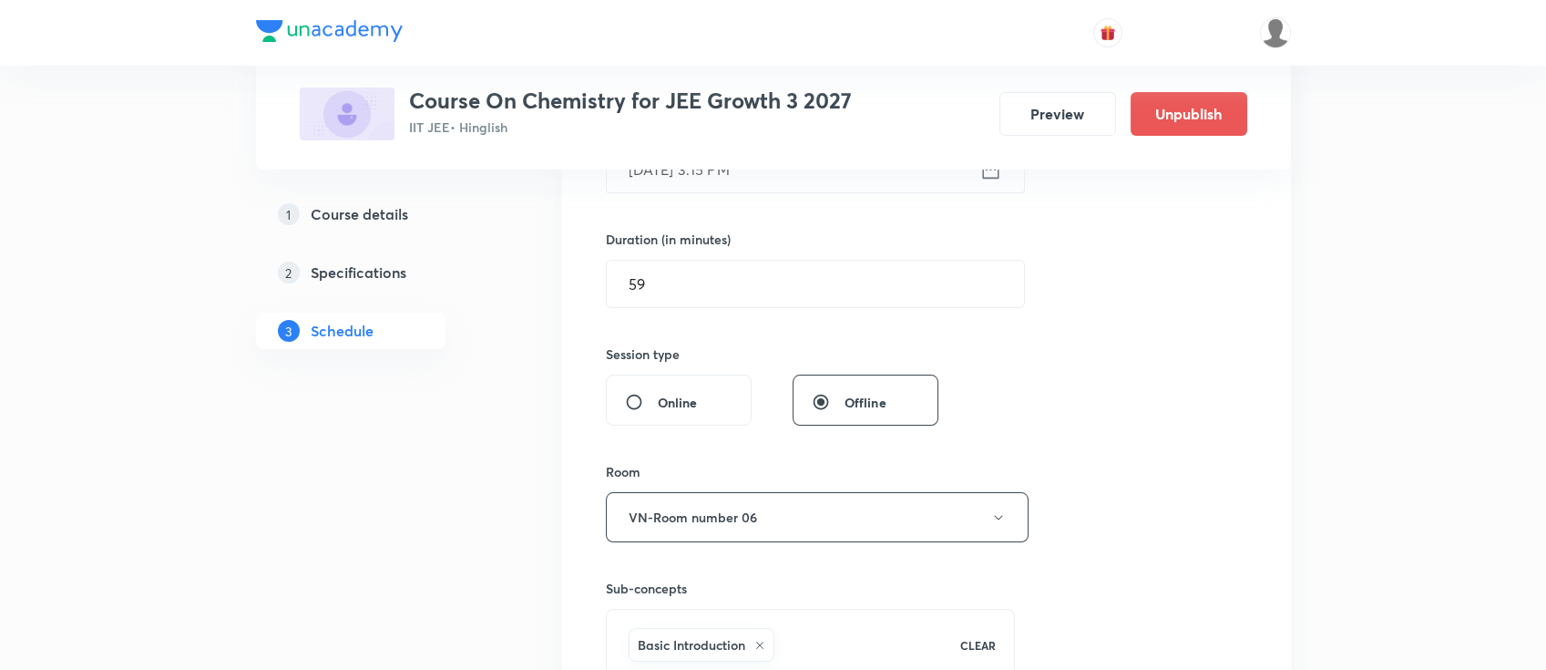
scroll to position [486, 0]
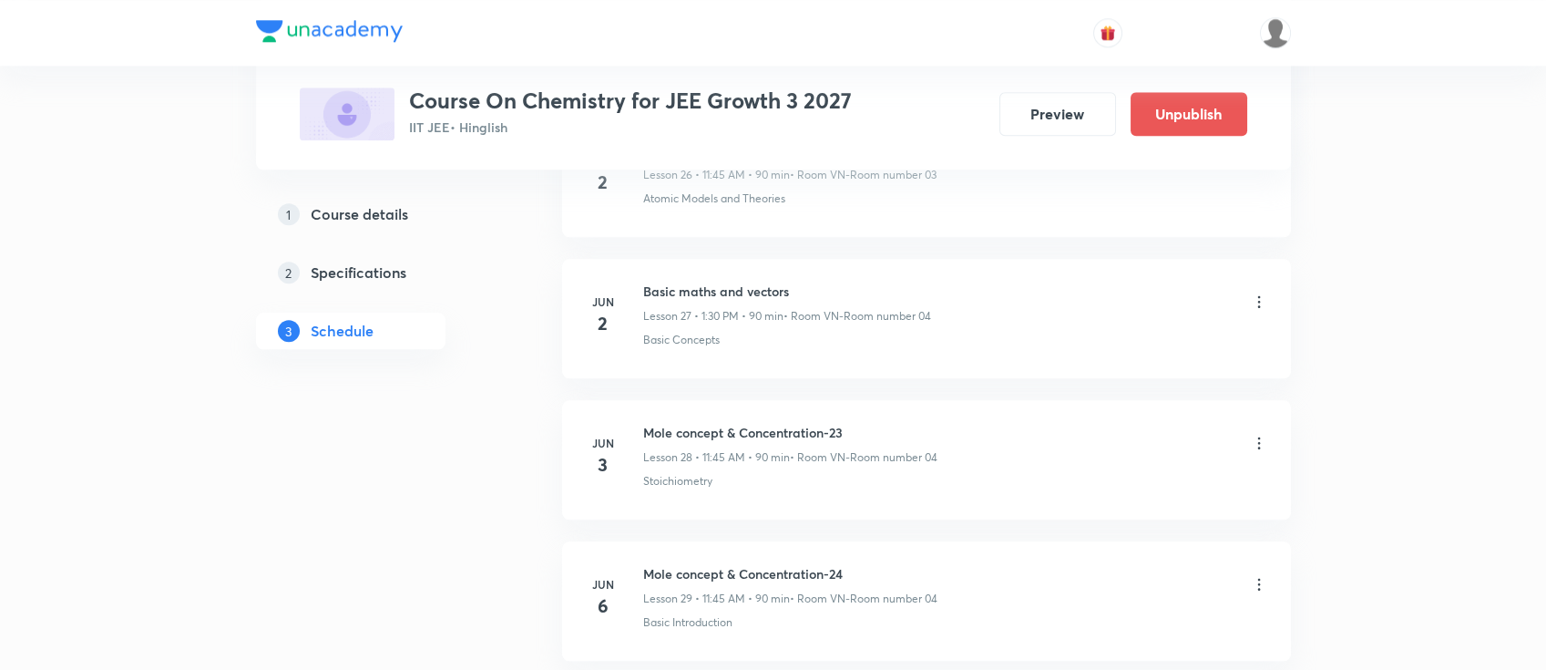
click at [762, 429] on div "Mole concept & Concentration-23 Lesson 28 • 11:45 AM • 90 min • Room VN-Room nu…" at bounding box center [790, 444] width 294 height 43
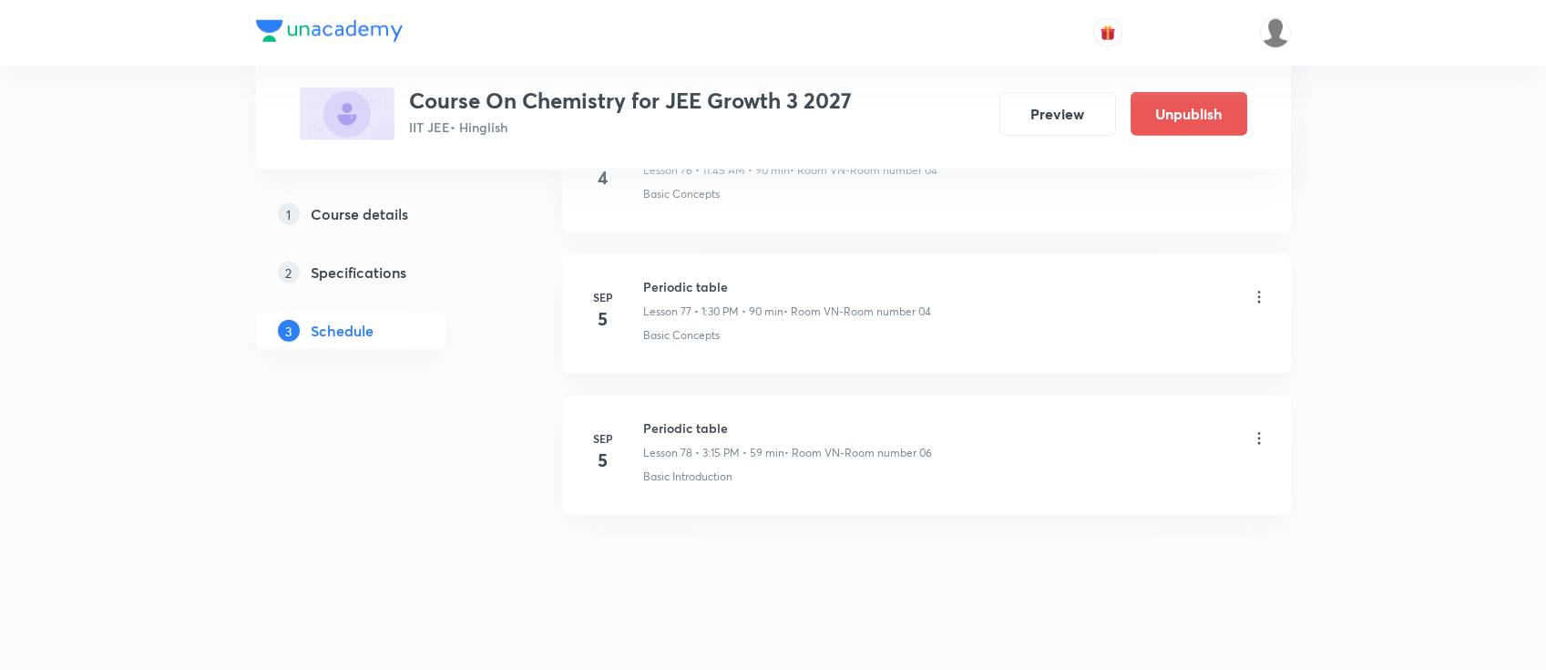
drag, startPoint x: 752, startPoint y: 189, endPoint x: 823, endPoint y: 588, distance: 405.2
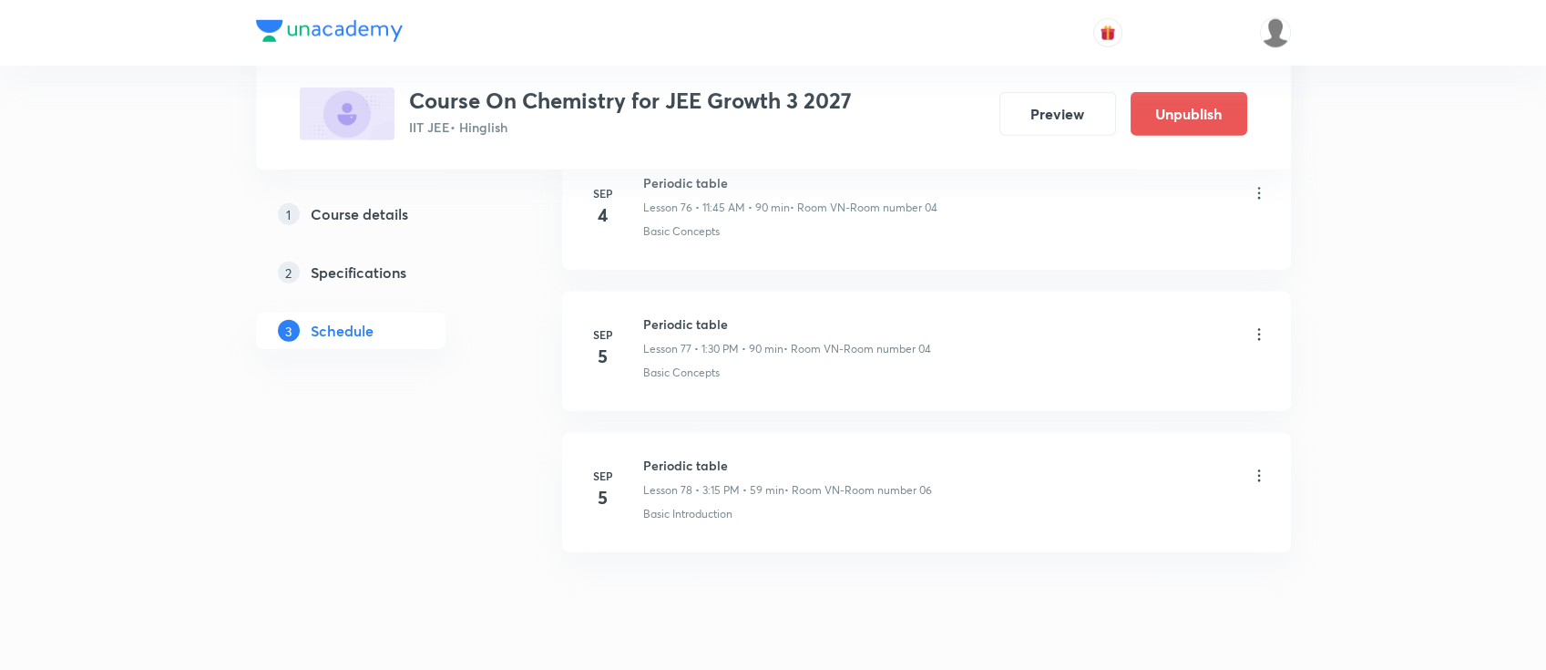
scroll to position [10950, 0]
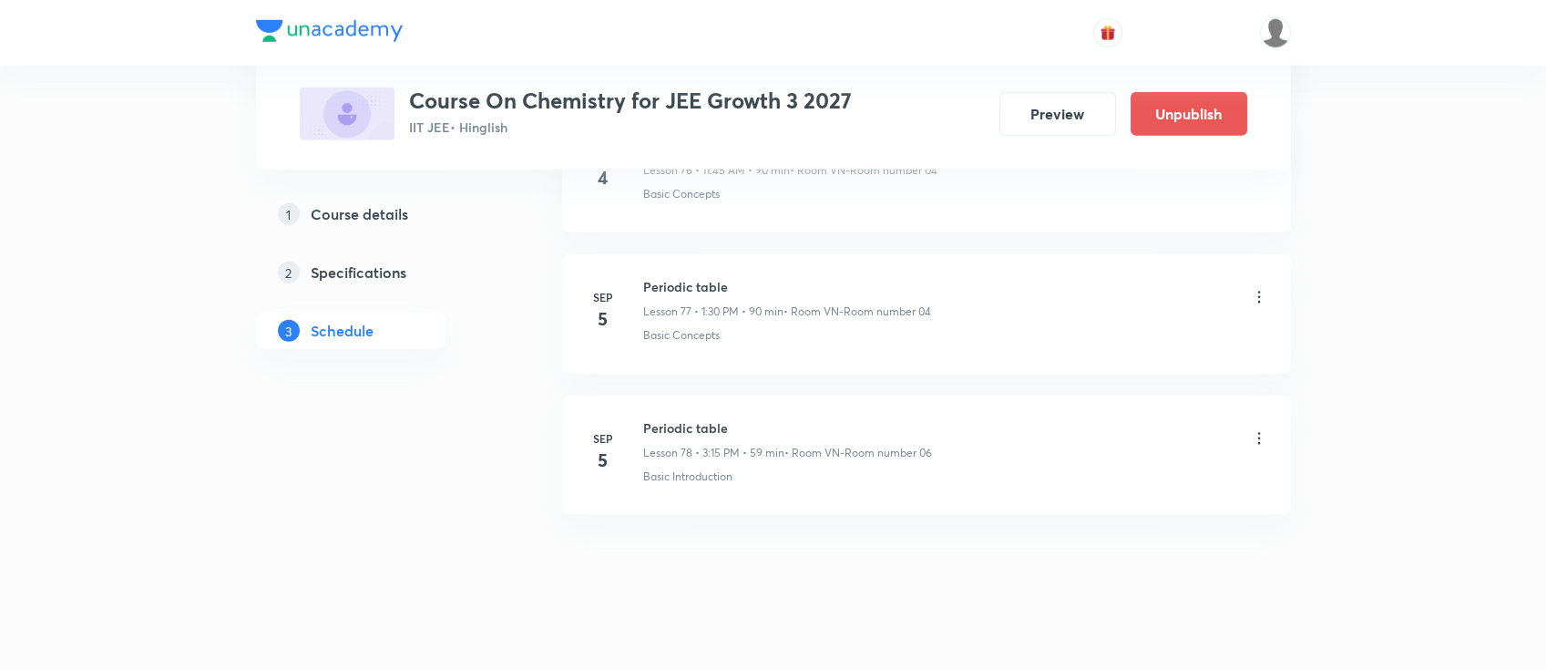
click at [1261, 429] on icon at bounding box center [1259, 438] width 18 height 18
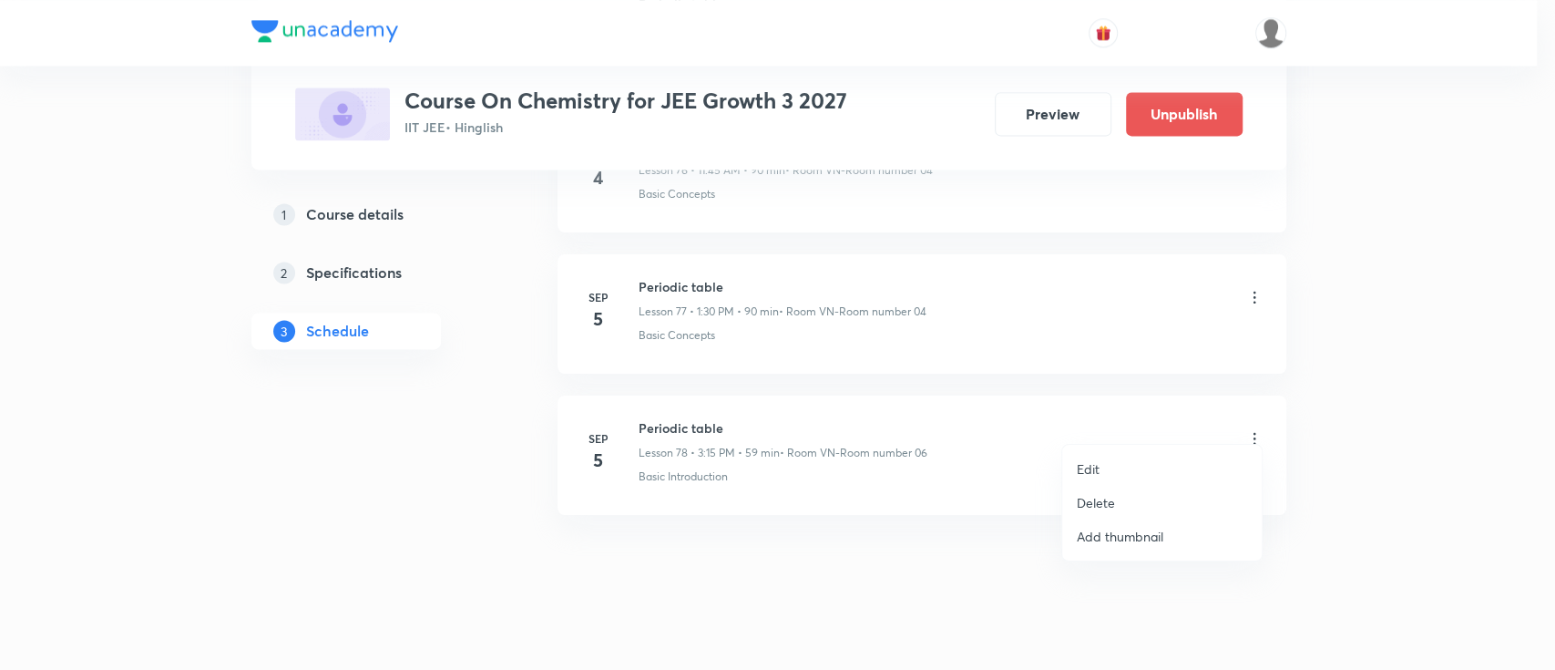
click at [1100, 464] on li "Edit" at bounding box center [1161, 469] width 199 height 34
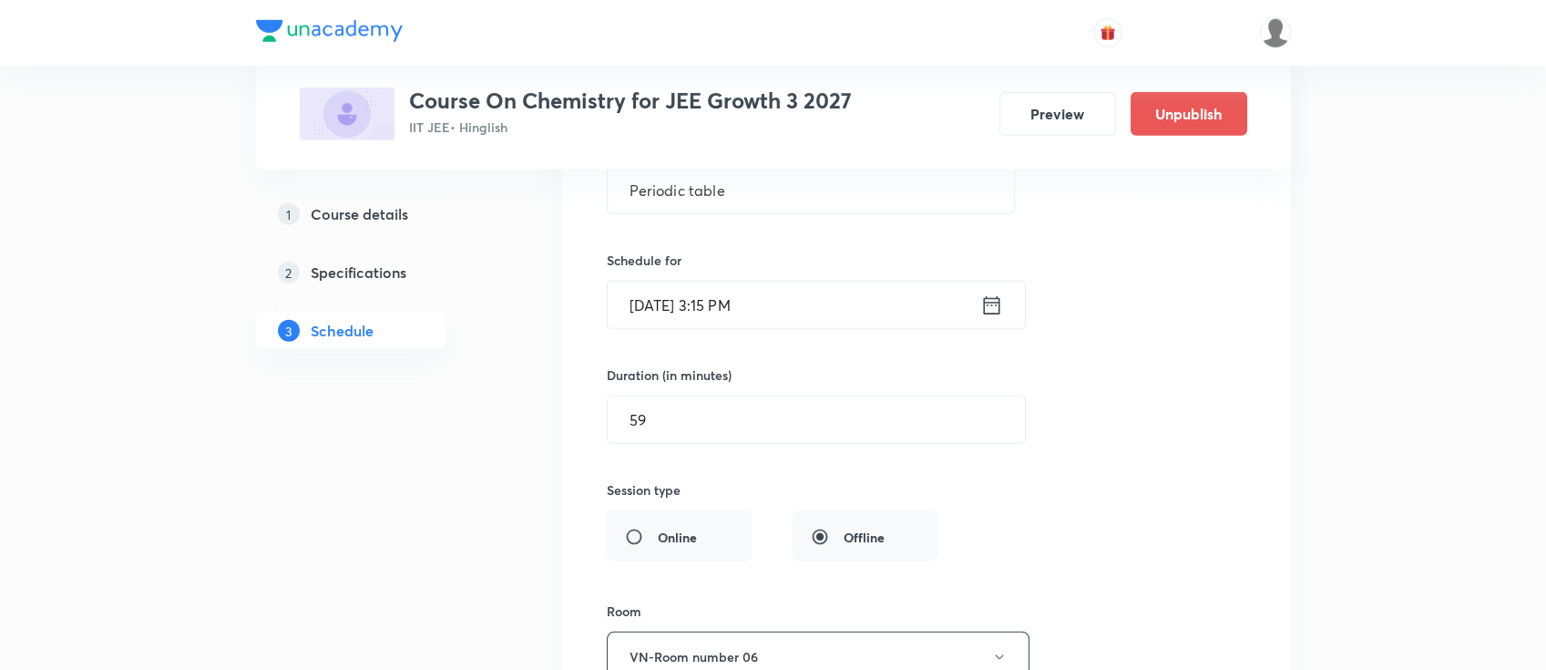
scroll to position [11314, 0]
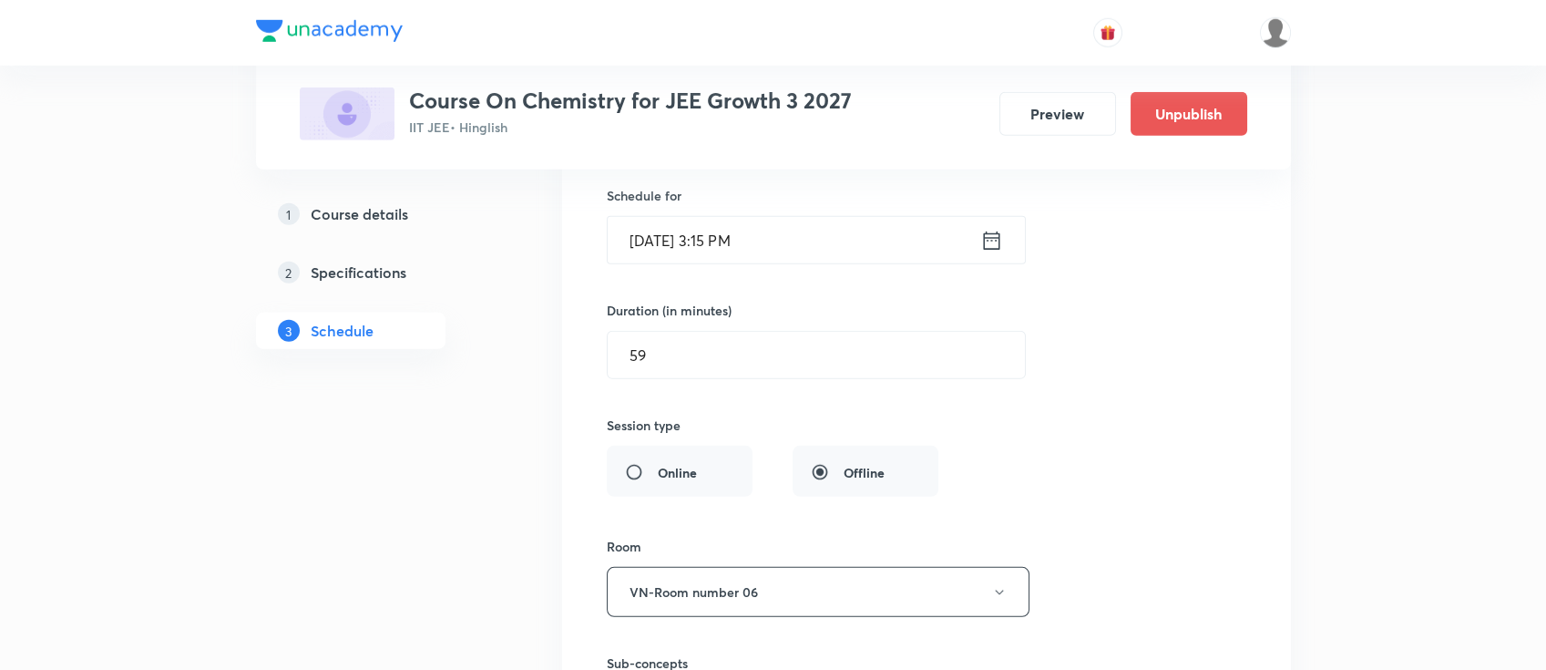
click at [656, 467] on div "Online Offline" at bounding box center [773, 470] width 332 height 51
click at [673, 458] on div "Online Offline" at bounding box center [773, 470] width 332 height 51
click at [629, 456] on div "Online Offline" at bounding box center [773, 470] width 332 height 51
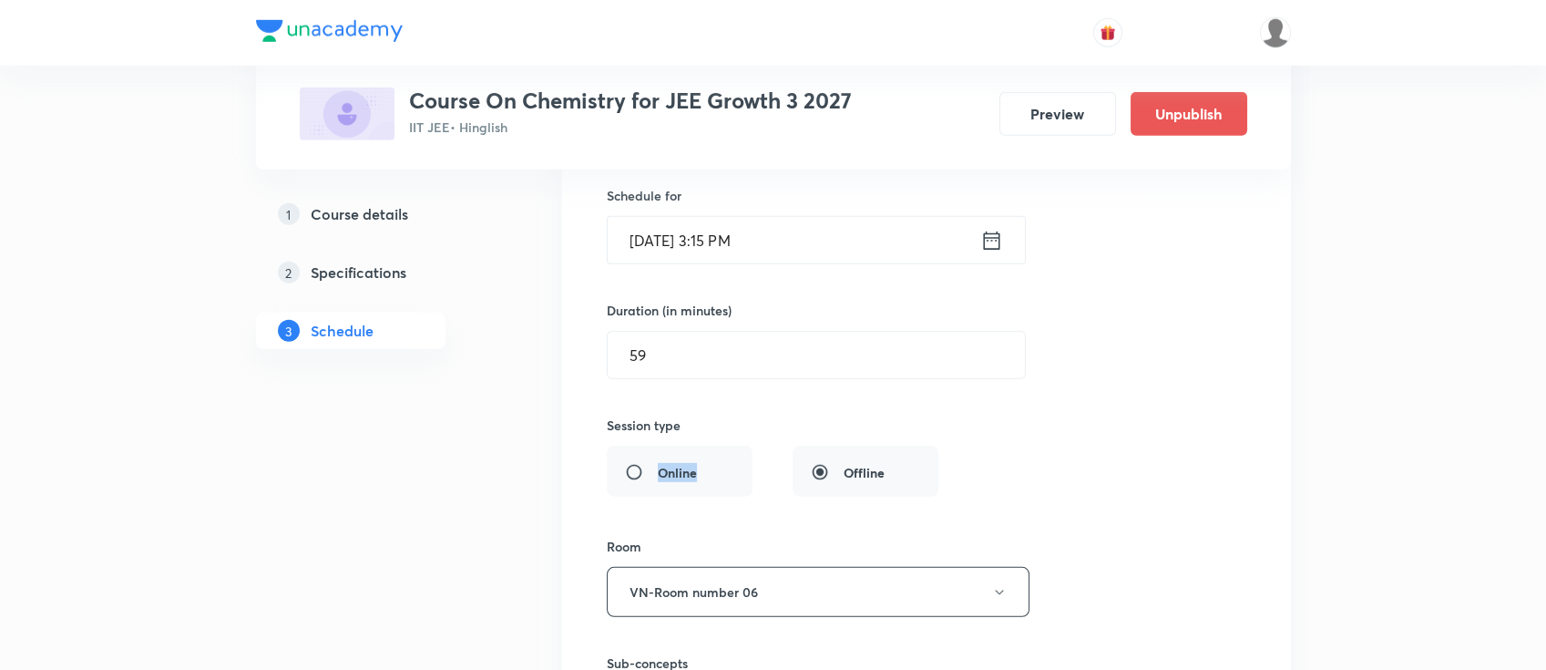
click at [629, 456] on div "Online Offline" at bounding box center [773, 470] width 332 height 51
click at [632, 456] on div "Online Offline" at bounding box center [773, 470] width 332 height 51
drag, startPoint x: 925, startPoint y: 456, endPoint x: 984, endPoint y: 431, distance: 63.6
click at [926, 455] on div "Online Offline" at bounding box center [773, 470] width 332 height 51
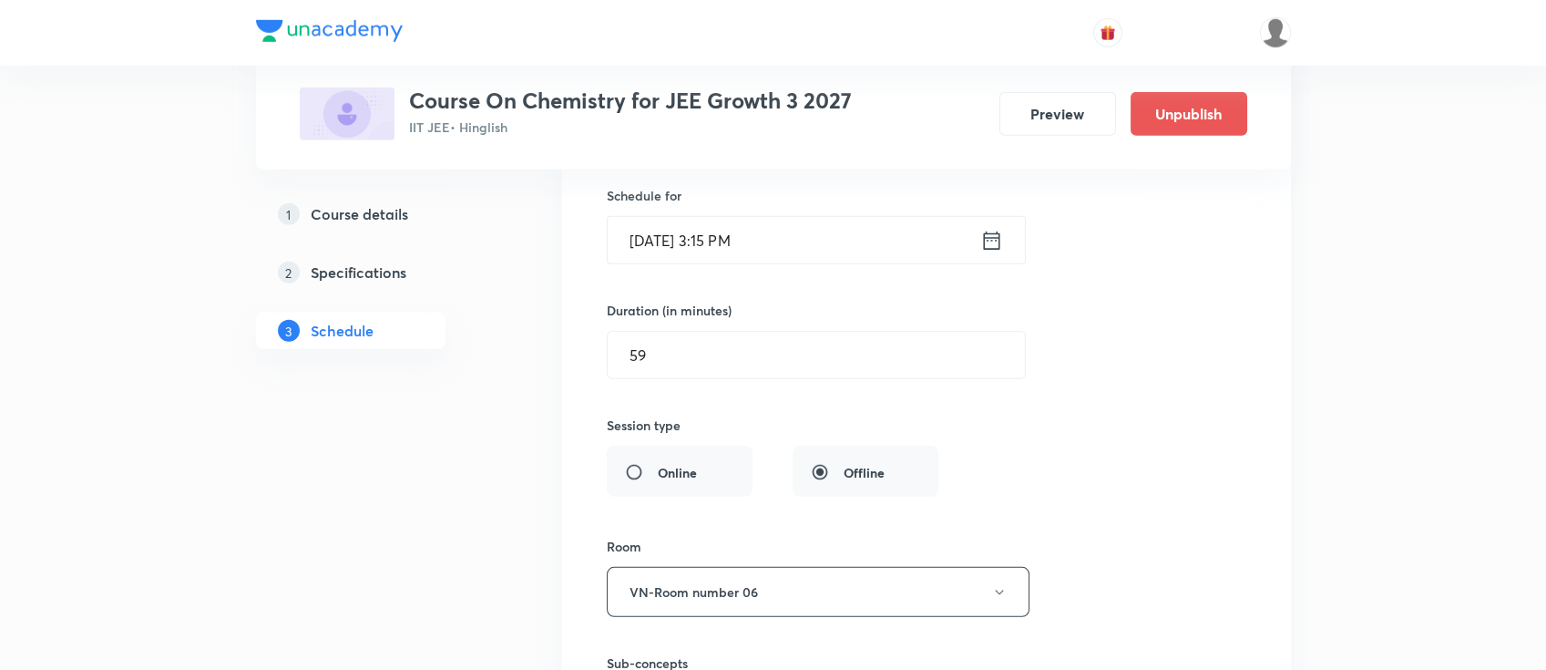
click at [1054, 426] on div "Session title 14/99 Periodic table ​ Schedule for Sep 5, 2025, 3:15 PM ​ Durati…" at bounding box center [926, 431] width 639 height 793
click at [642, 445] on div "Online Offline" at bounding box center [773, 470] width 332 height 51
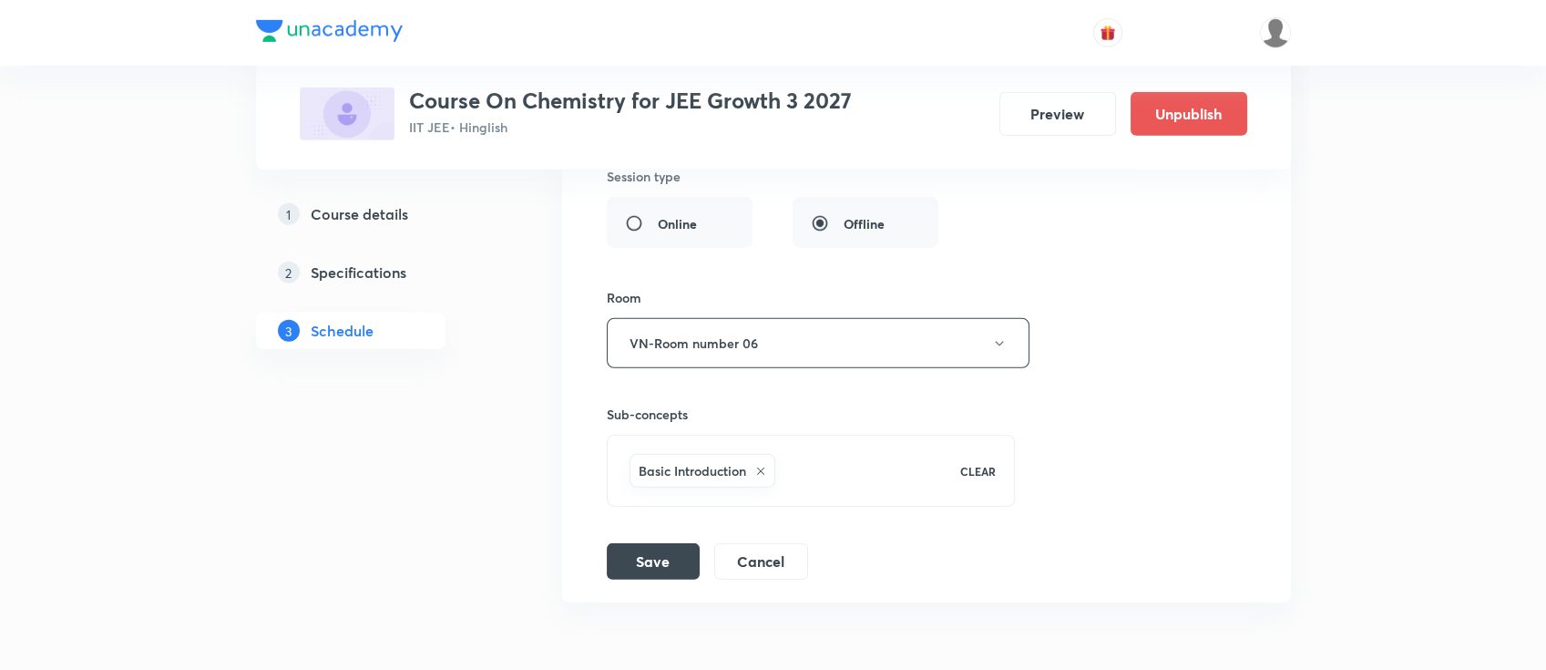
scroll to position [11649, 0]
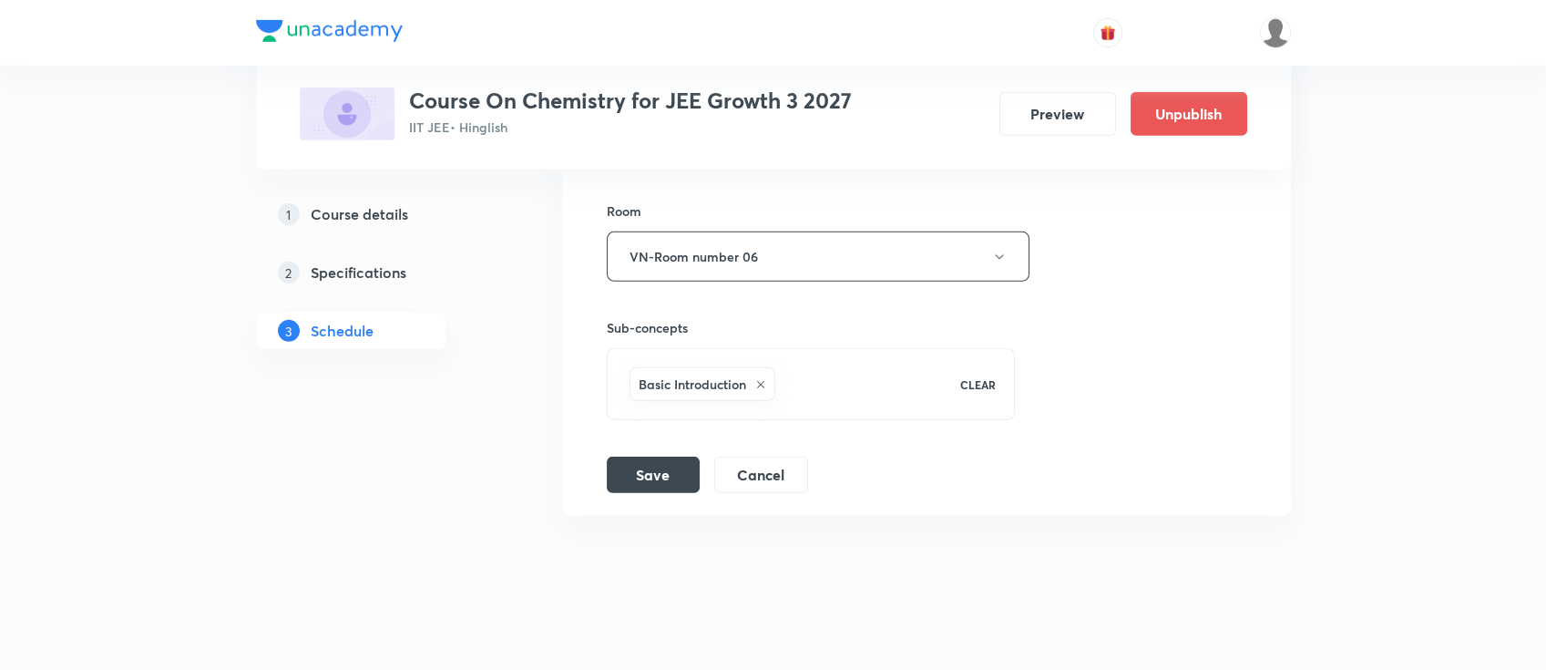
click at [782, 455] on button "Cancel" at bounding box center [761, 473] width 94 height 36
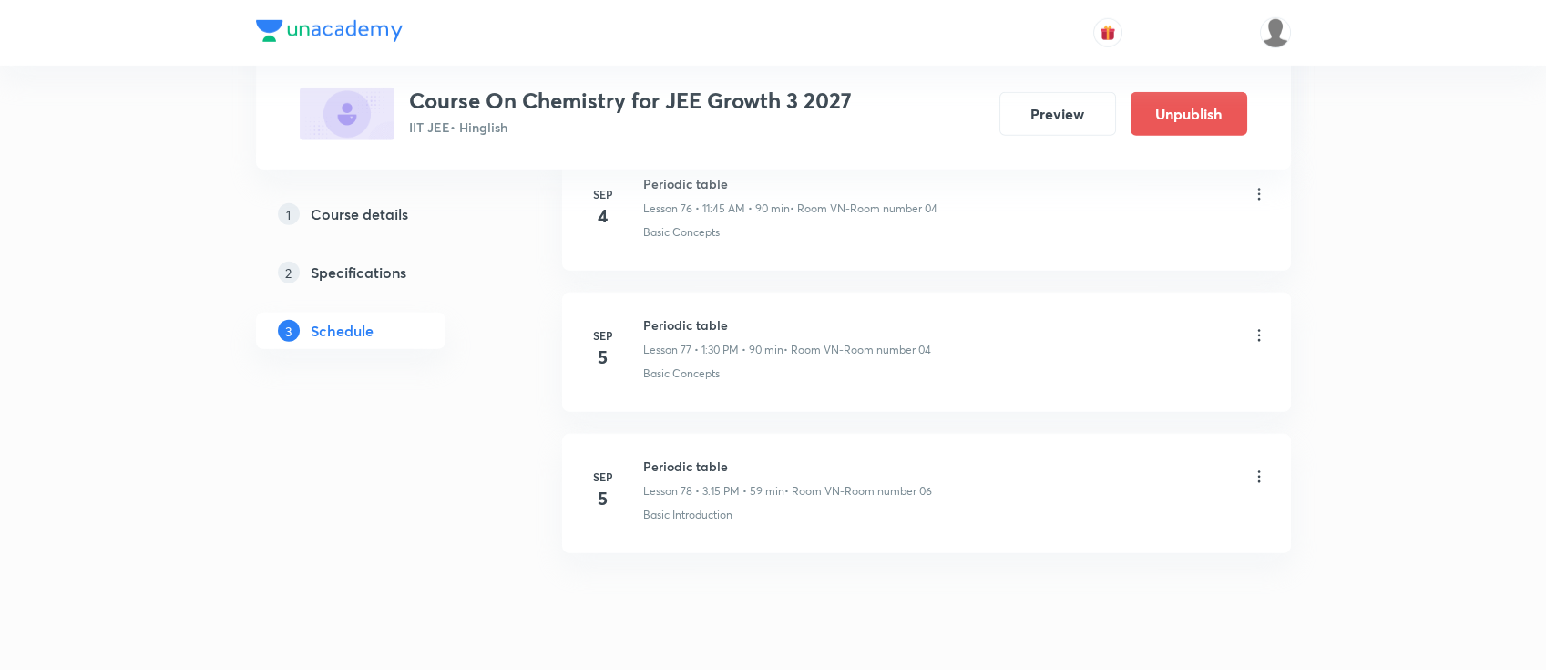
scroll to position [10950, 0]
